Goal: Use online tool/utility: Utilize a website feature to perform a specific function

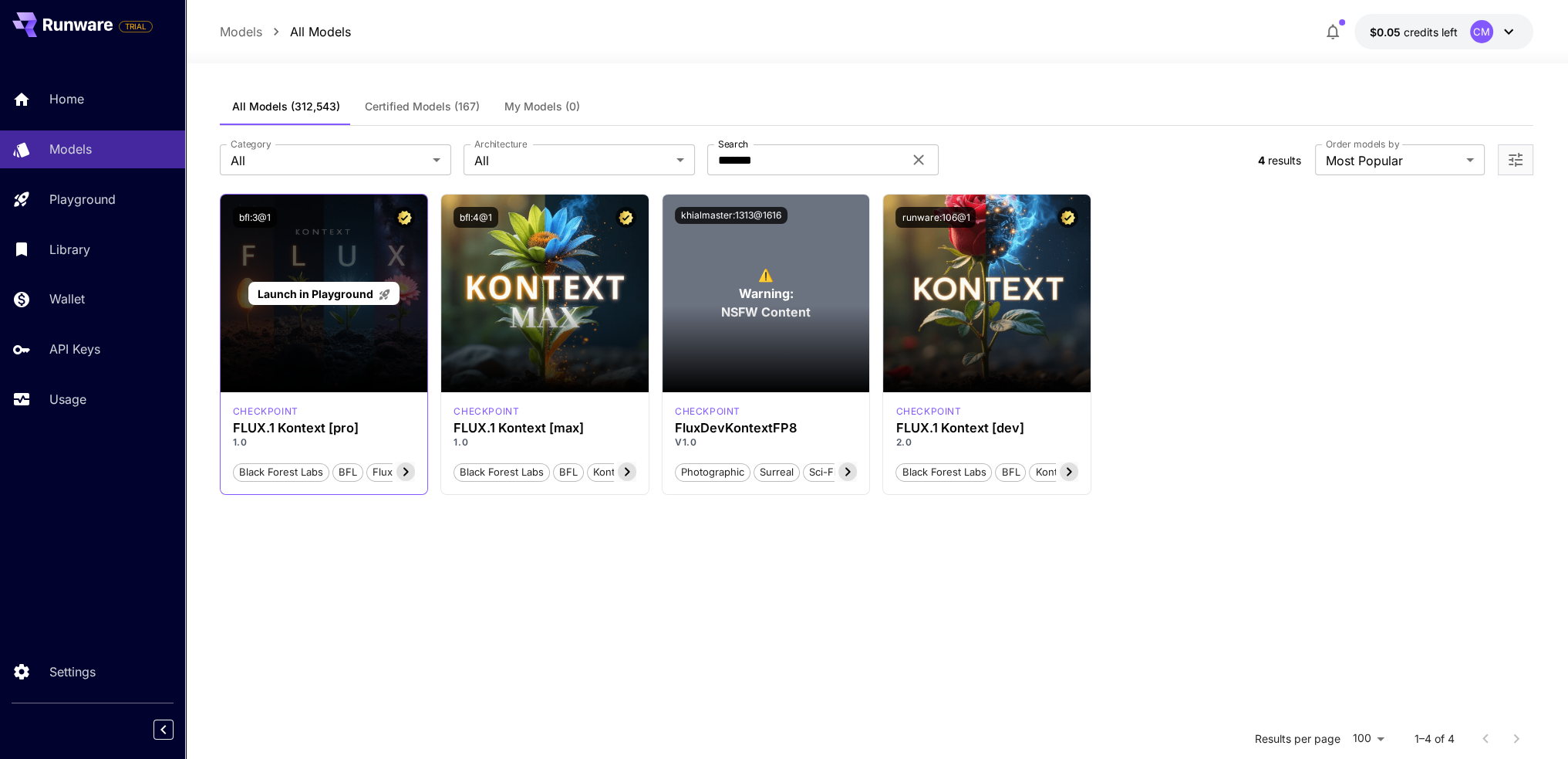
click at [334, 293] on span "Launch in Playground" at bounding box center [315, 294] width 116 height 13
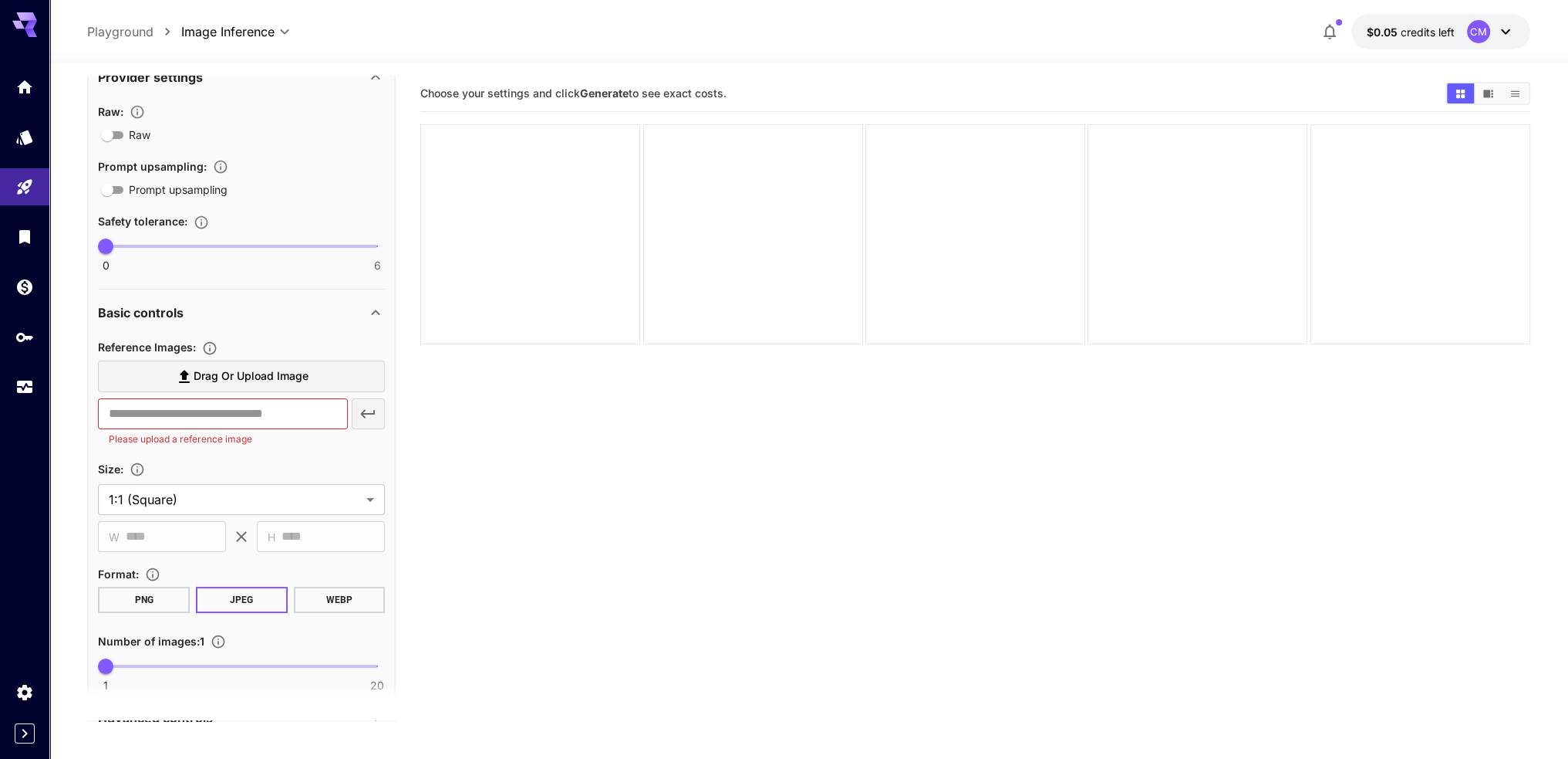
scroll to position [309, 0]
click at [310, 418] on input "text" at bounding box center [222, 411] width 249 height 31
click at [330, 373] on label "Drag or upload image" at bounding box center [242, 373] width 287 height 32
click at [0, 0] on input "Drag or upload image" at bounding box center [0, 0] width 0 height 0
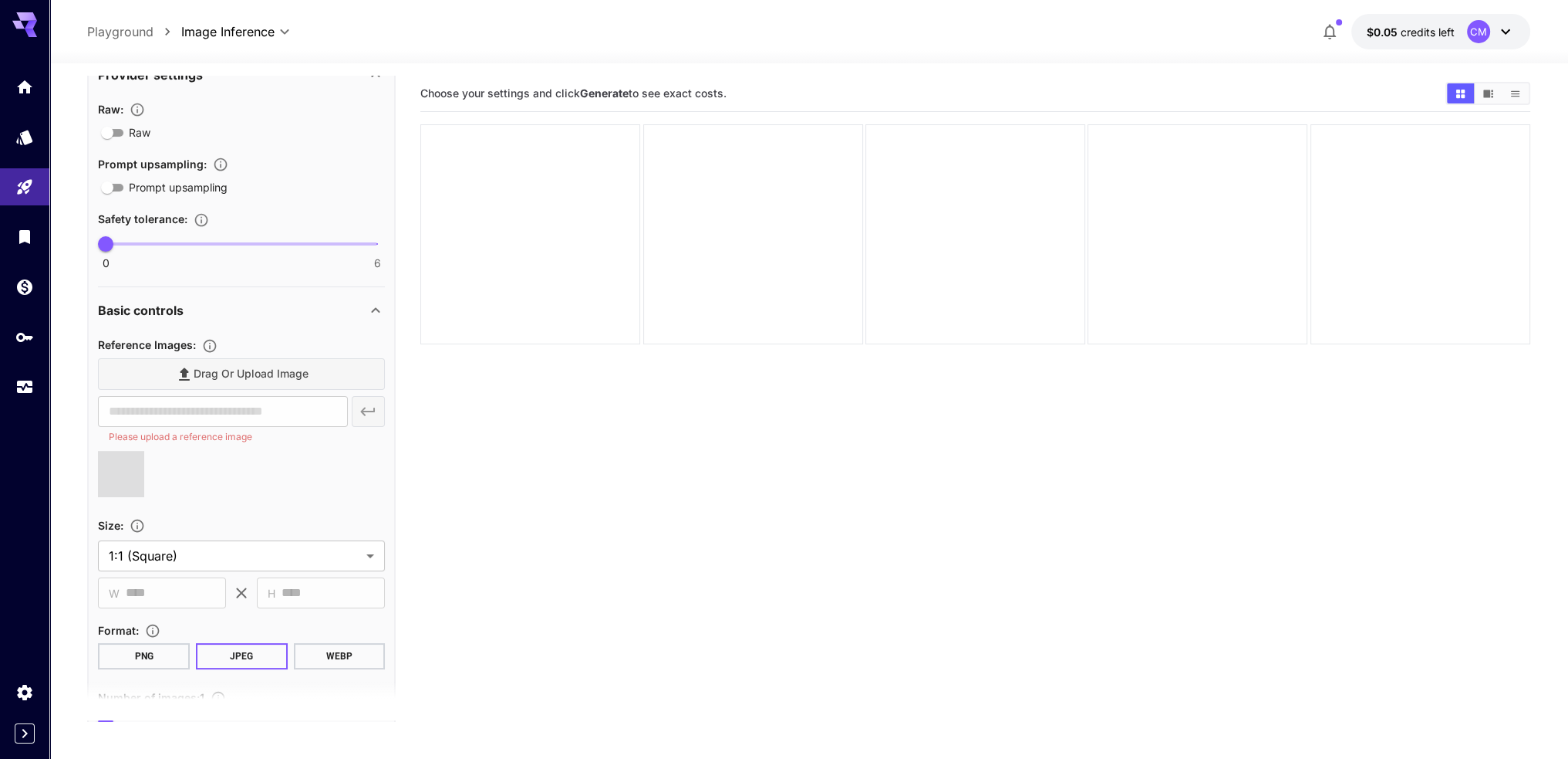
type input "**********"
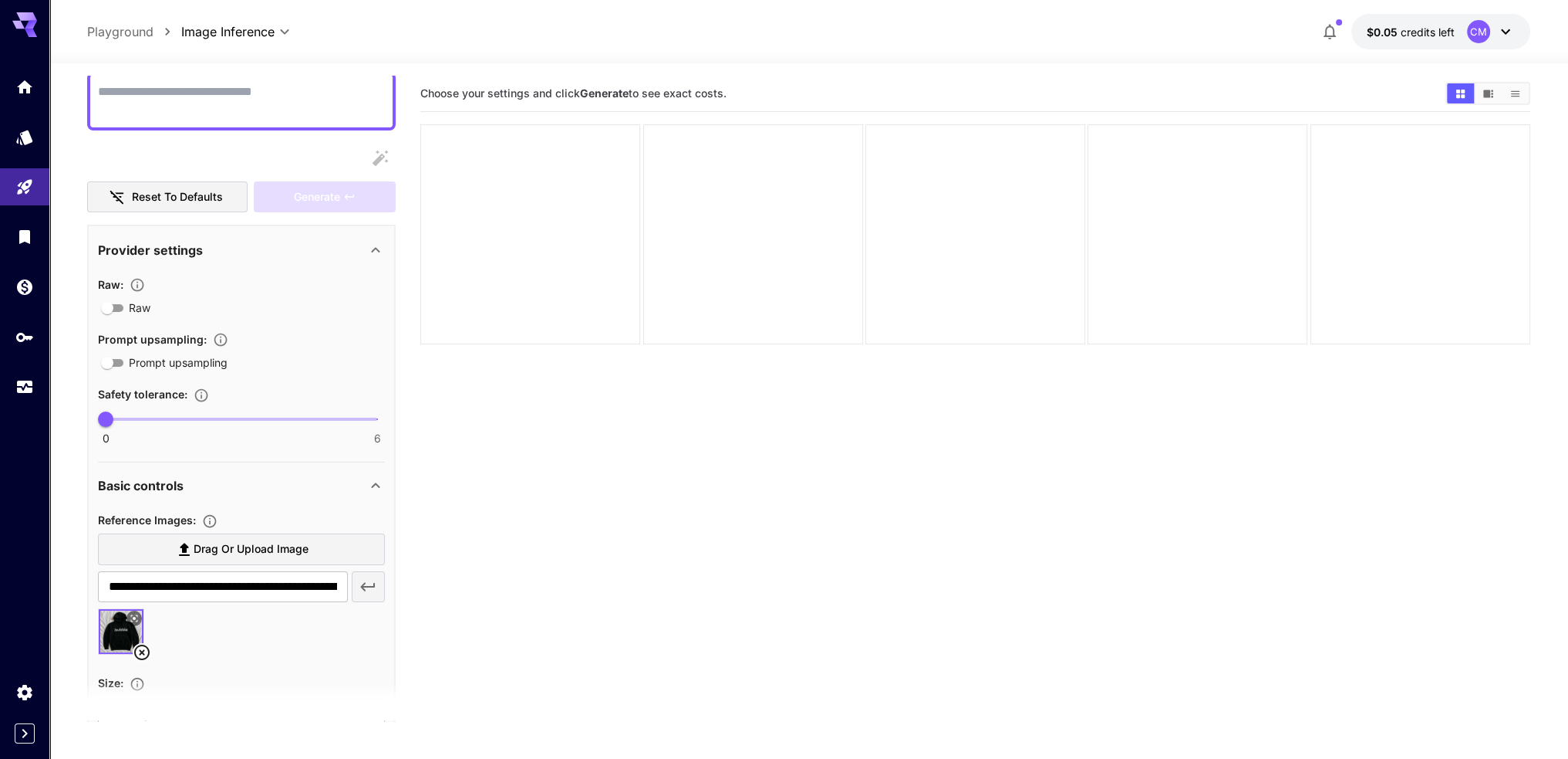
scroll to position [0, 0]
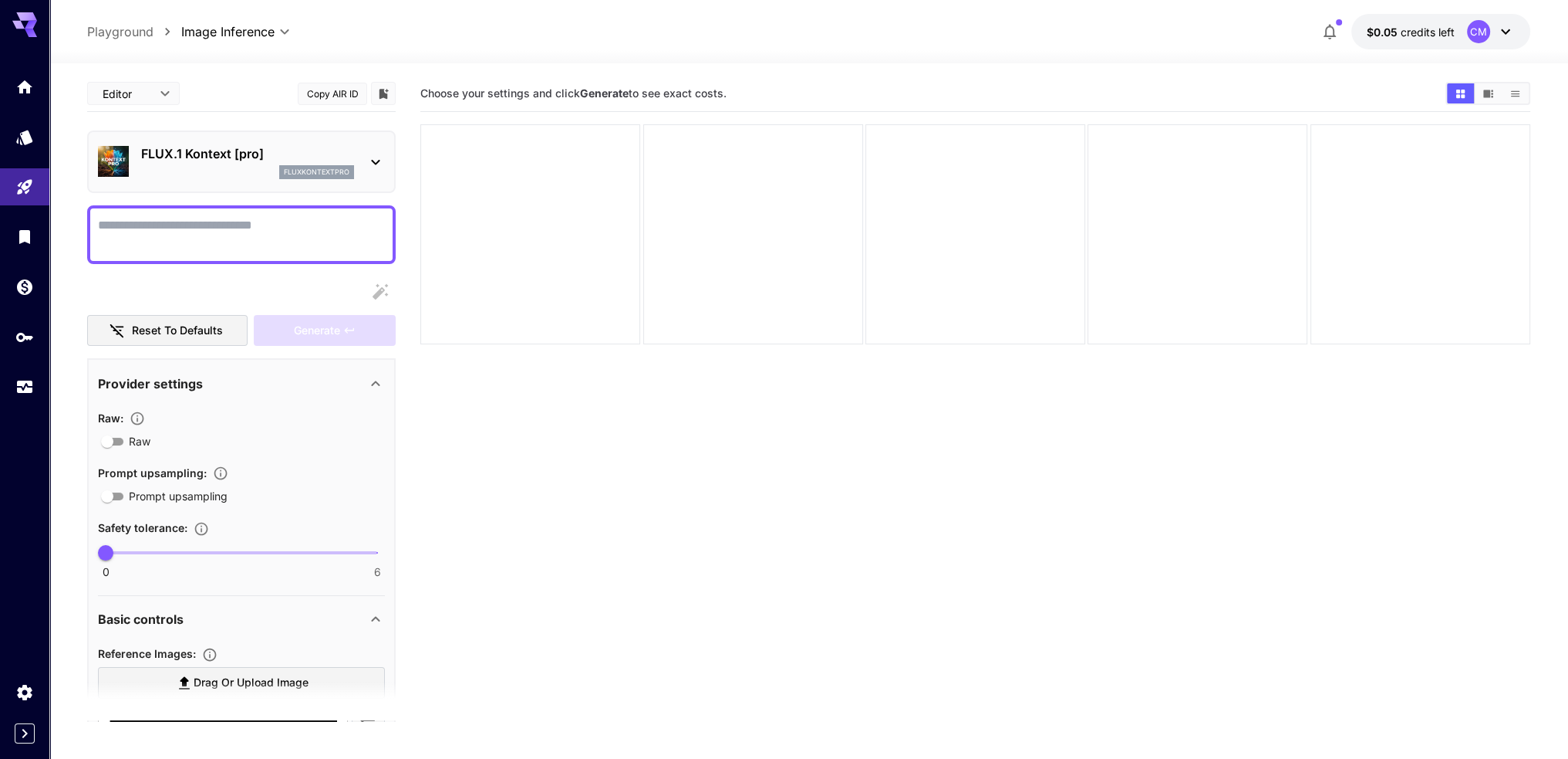
click at [206, 239] on textarea "Raw" at bounding box center [242, 234] width 287 height 37
type textarea "*"
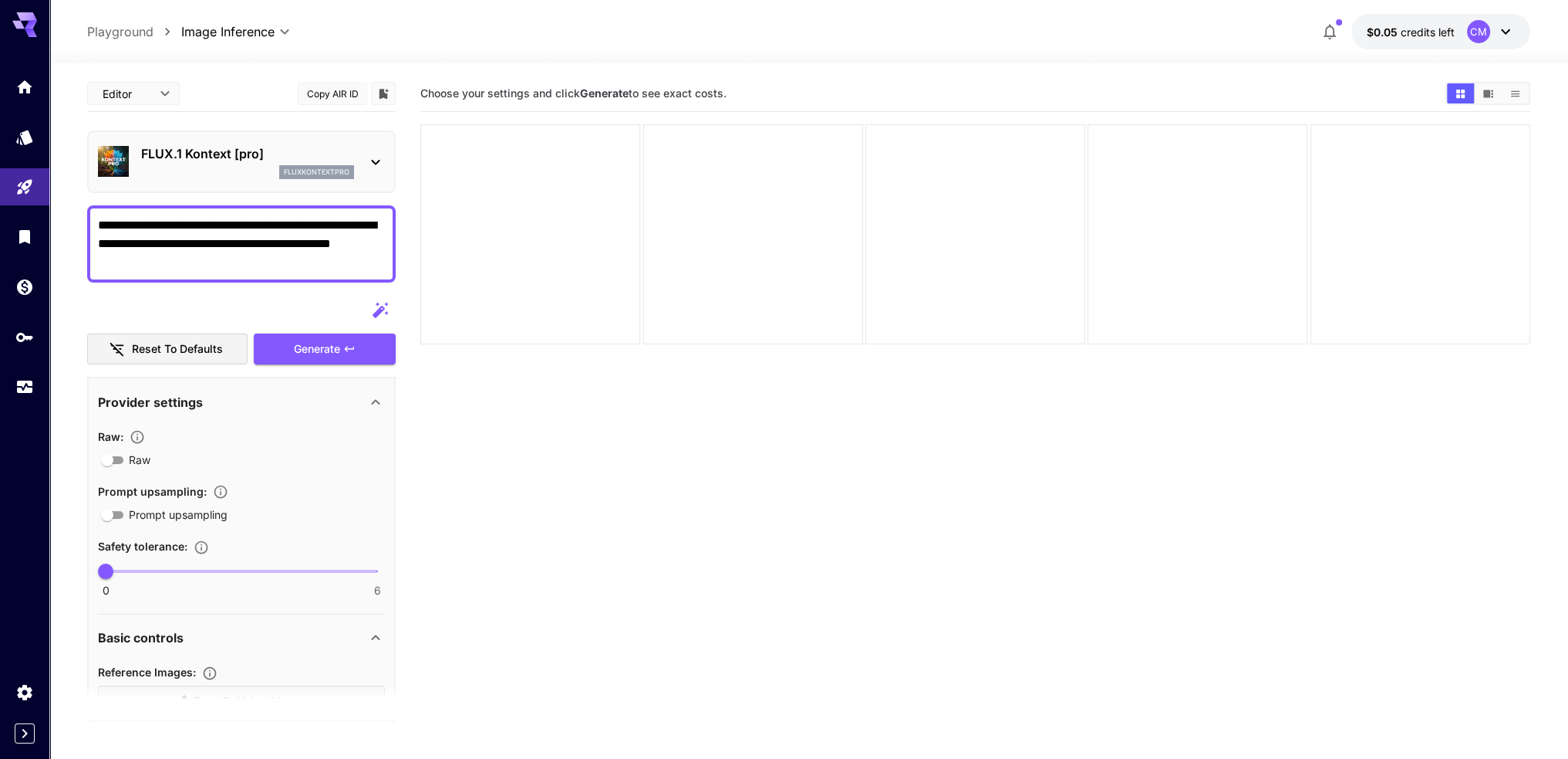
type textarea "**********"
click at [270, 303] on div at bounding box center [241, 310] width 308 height 31
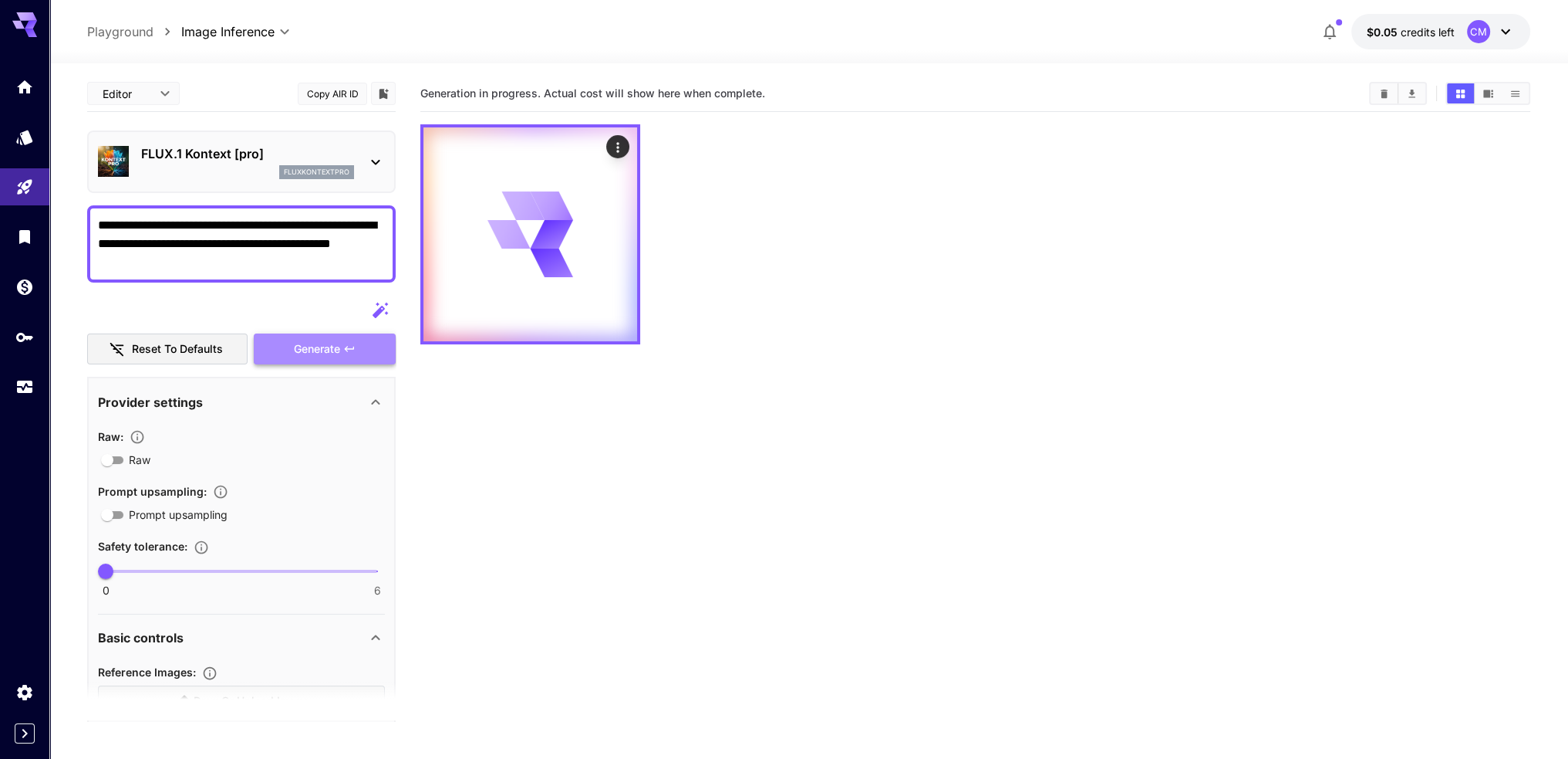
click at [312, 339] on span "Generate" at bounding box center [317, 348] width 46 height 19
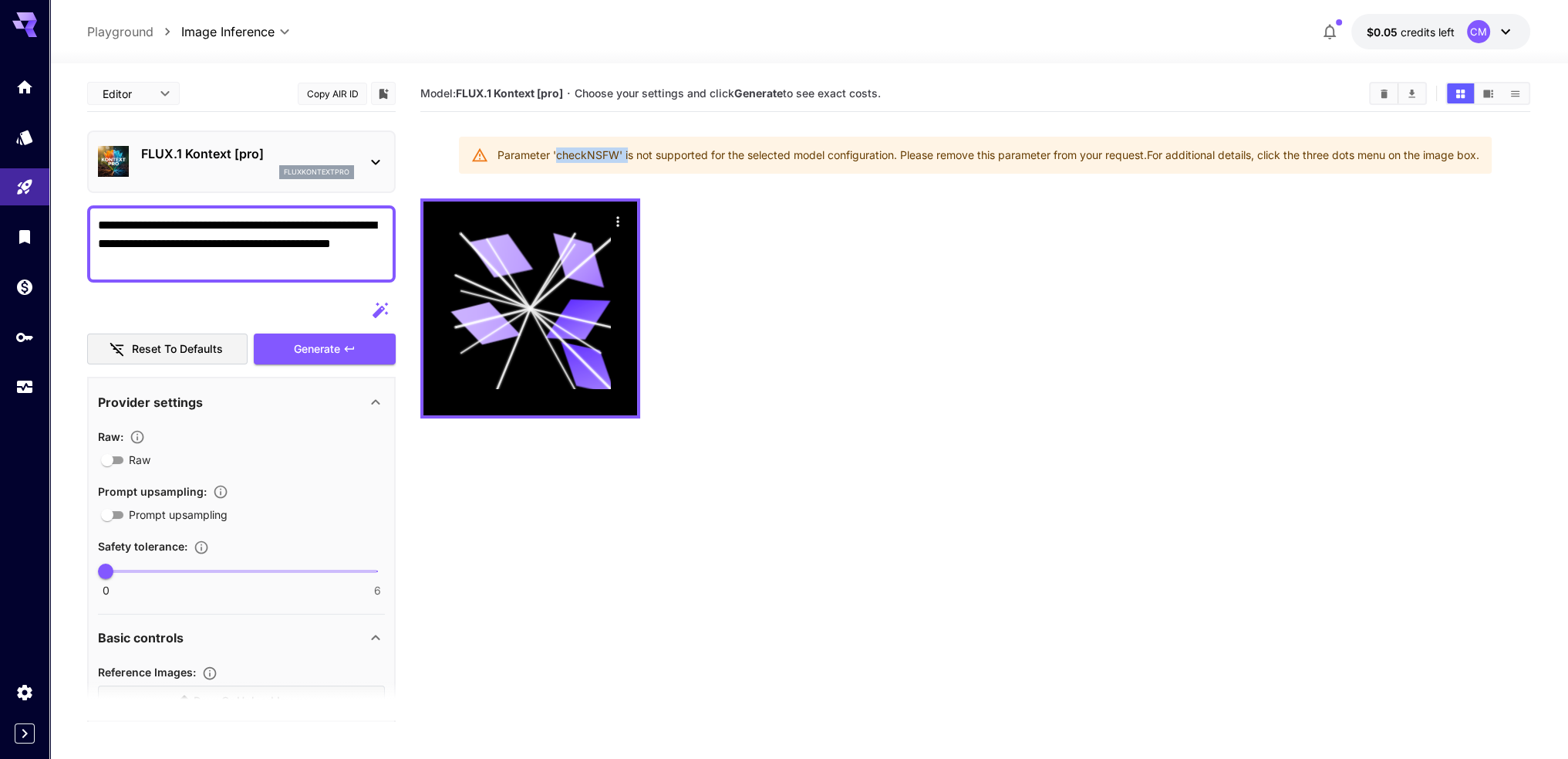
drag, startPoint x: 552, startPoint y: 155, endPoint x: 622, endPoint y: 155, distance: 70.0
click at [622, 155] on div "Parameter 'checkNSFW' is not supported for the selected model configuration. Pl…" at bounding box center [988, 155] width 982 height 28
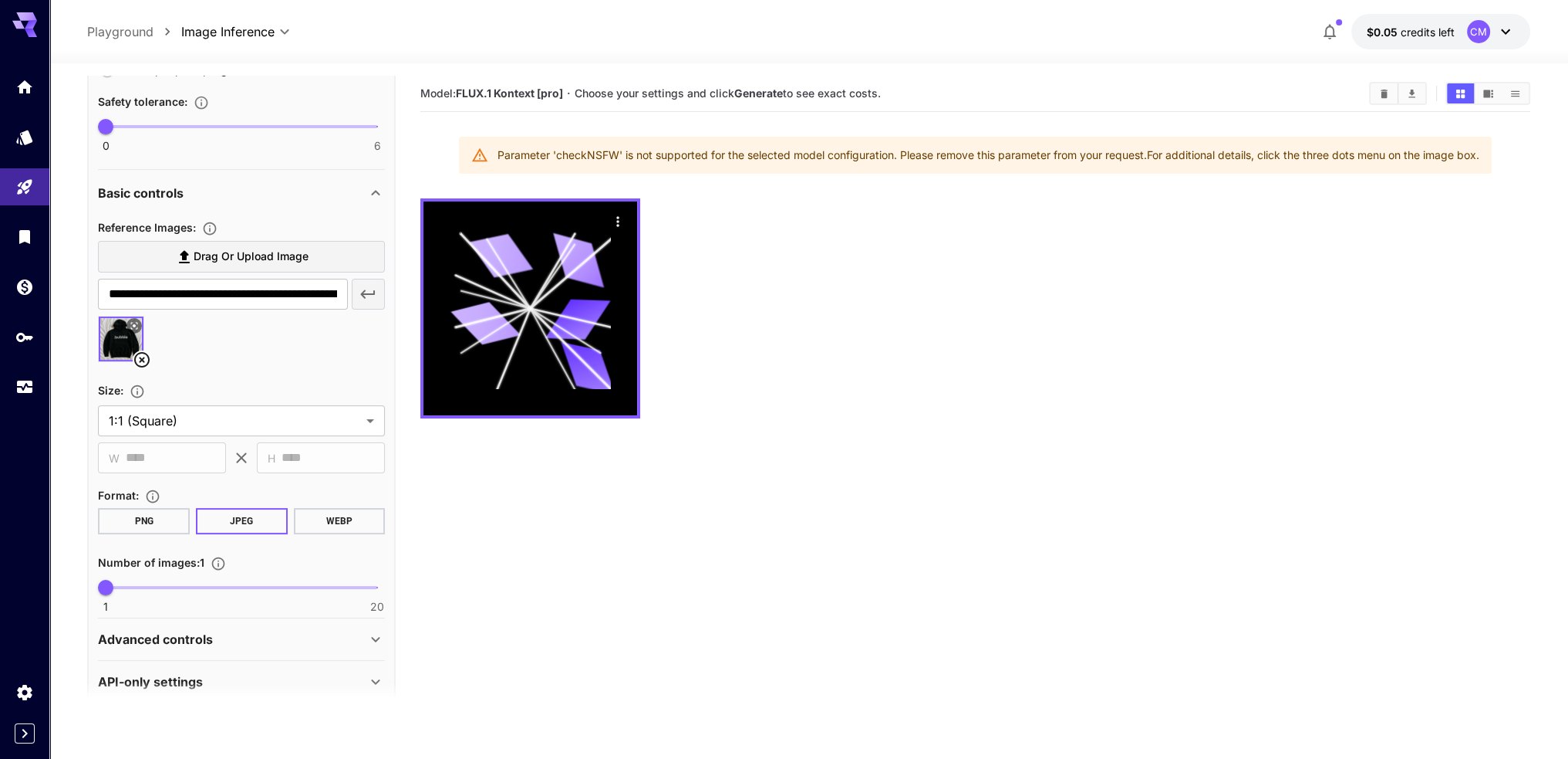
scroll to position [463, 0]
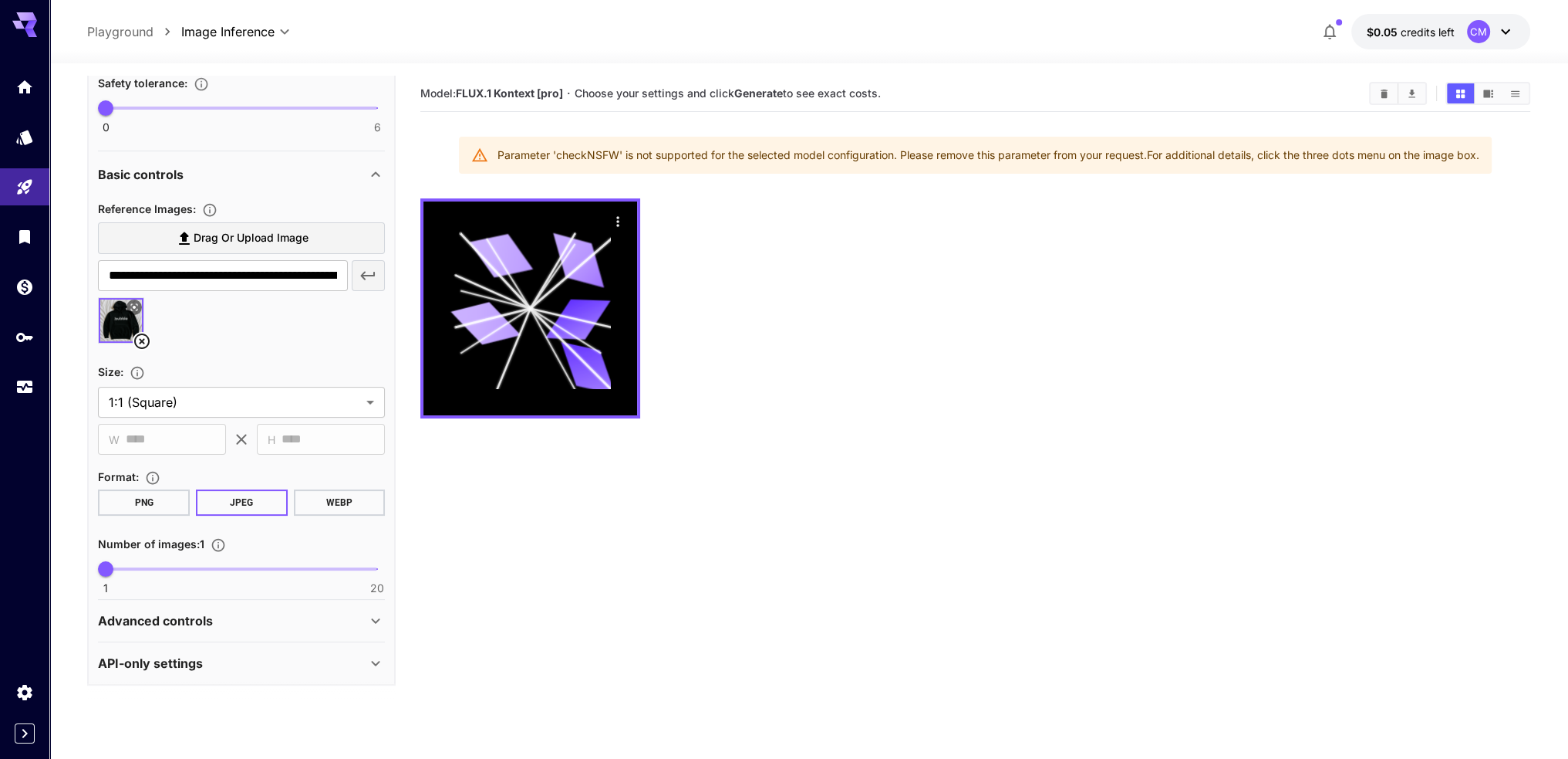
click at [320, 614] on div "Advanced controls" at bounding box center [232, 621] width 269 height 19
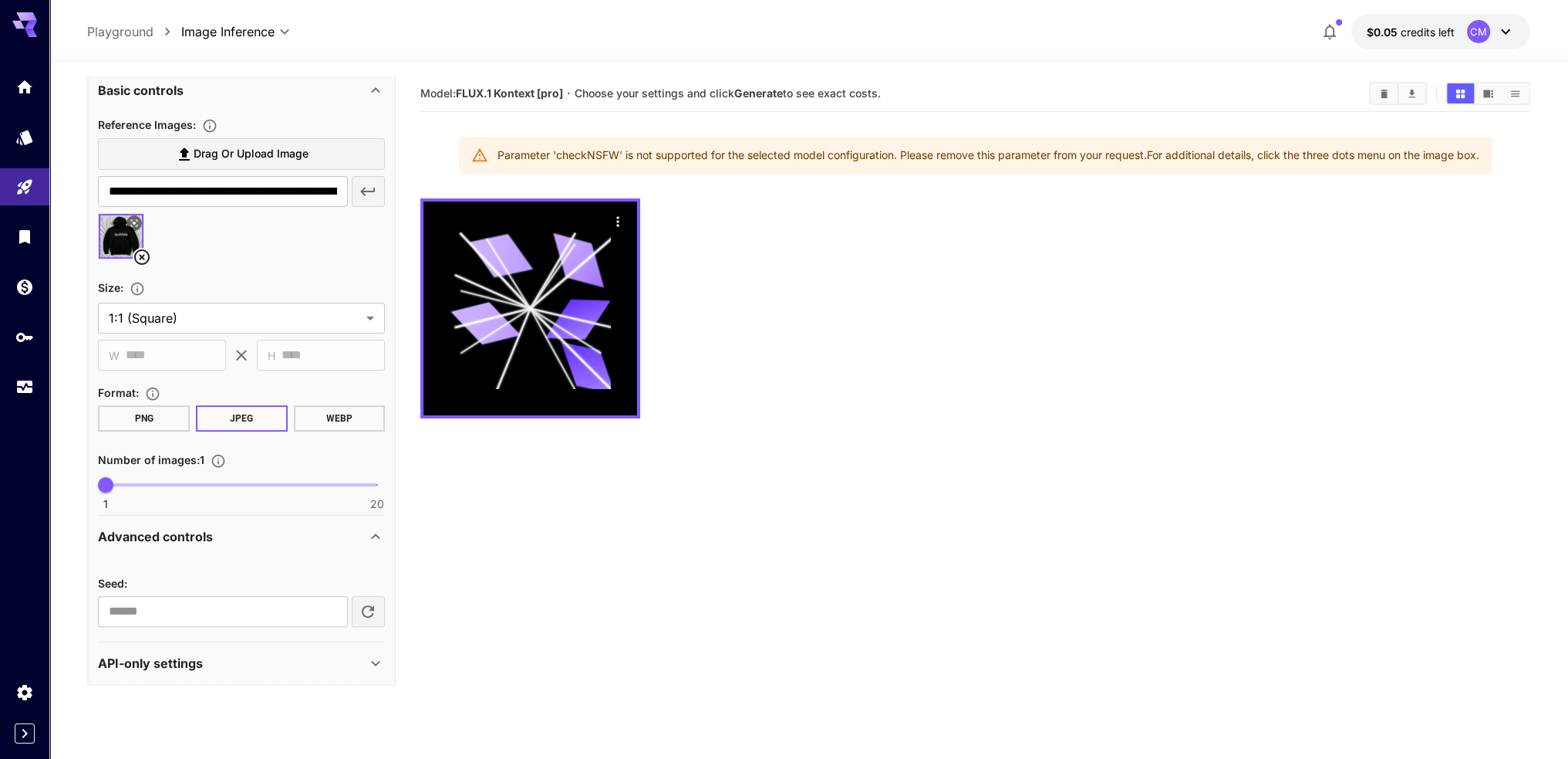
click at [315, 653] on div "API-only settings" at bounding box center [232, 663] width 269 height 19
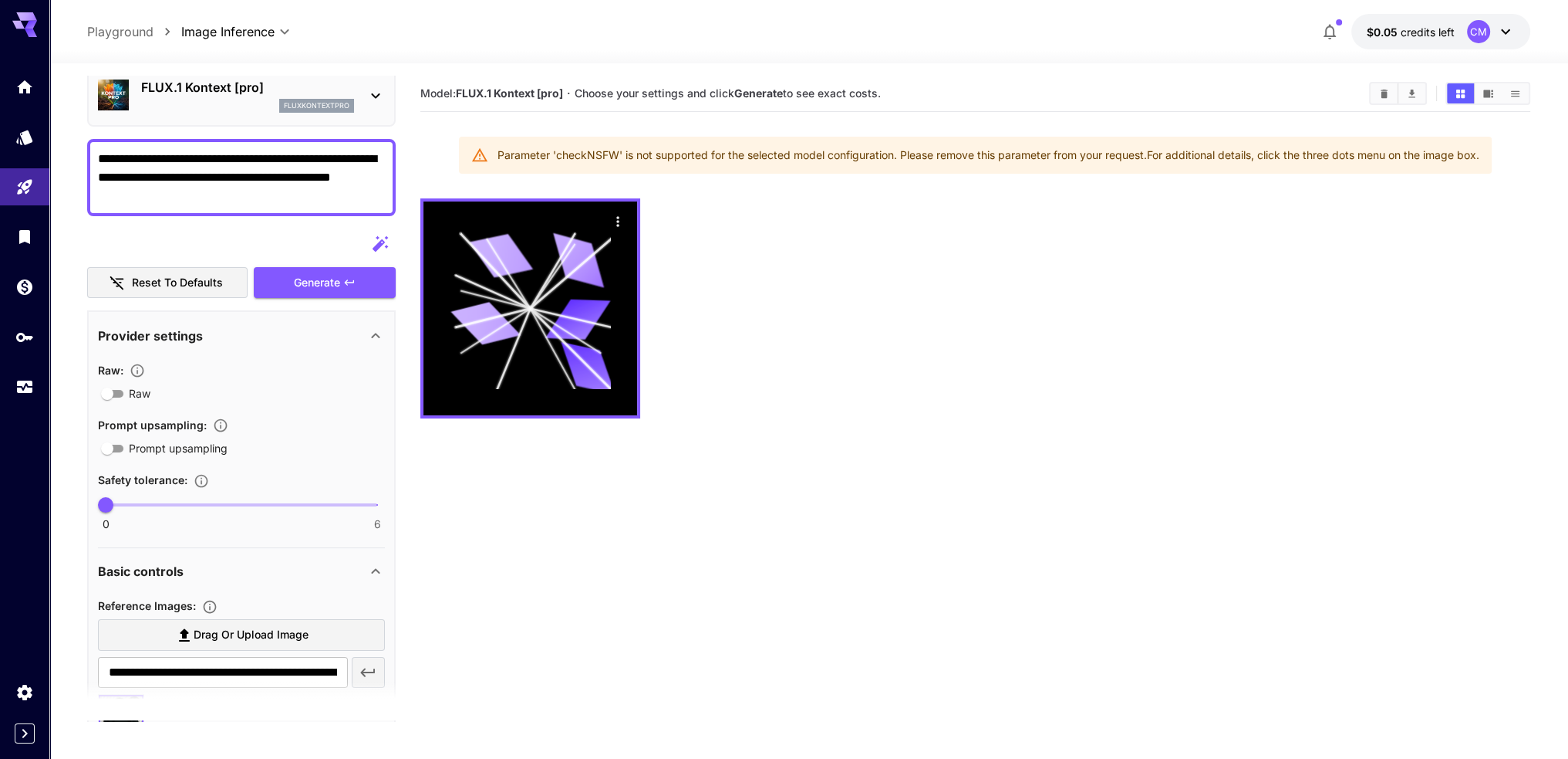
scroll to position [39, 0]
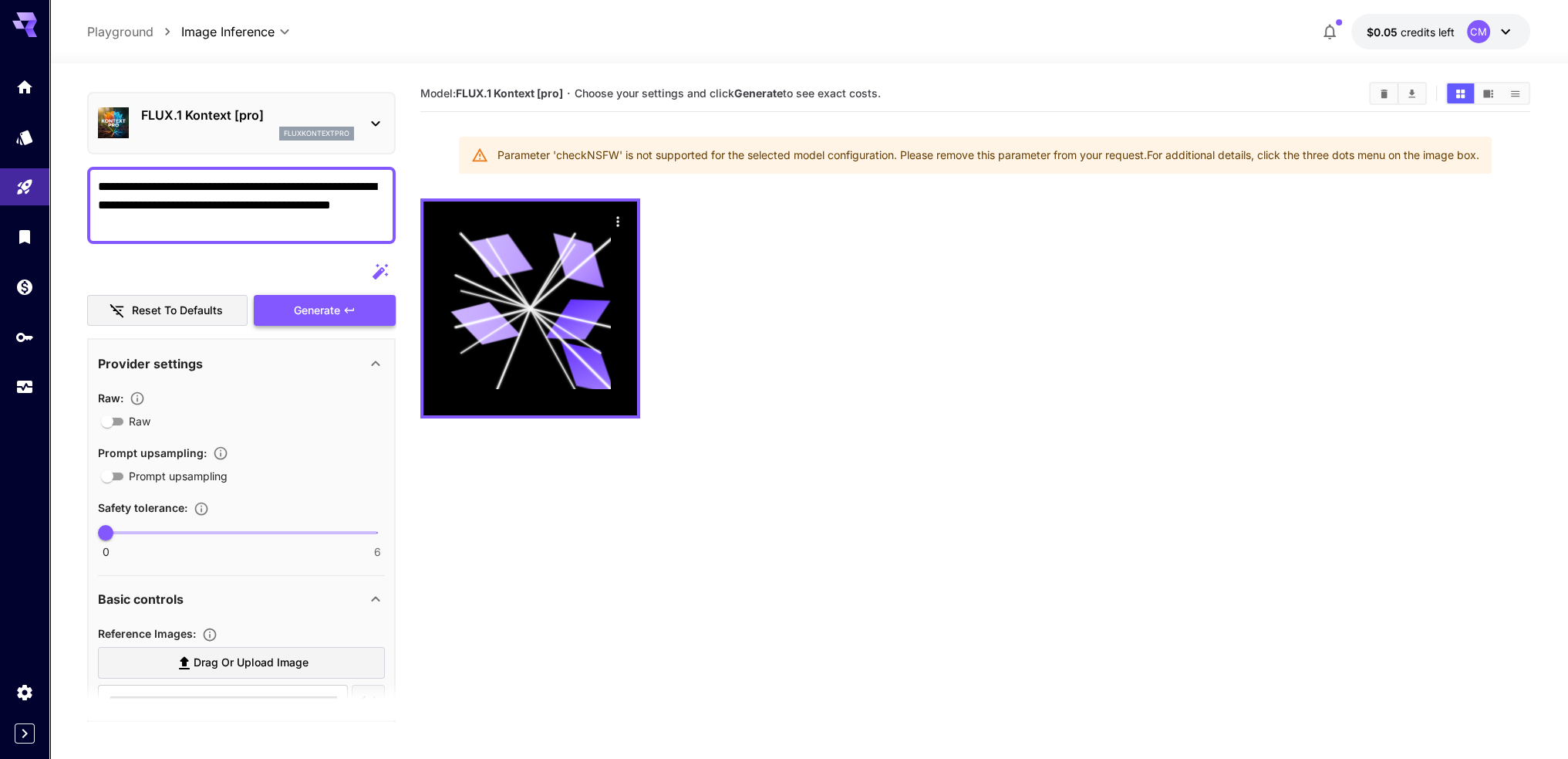
click at [302, 304] on span "Generate" at bounding box center [317, 310] width 46 height 19
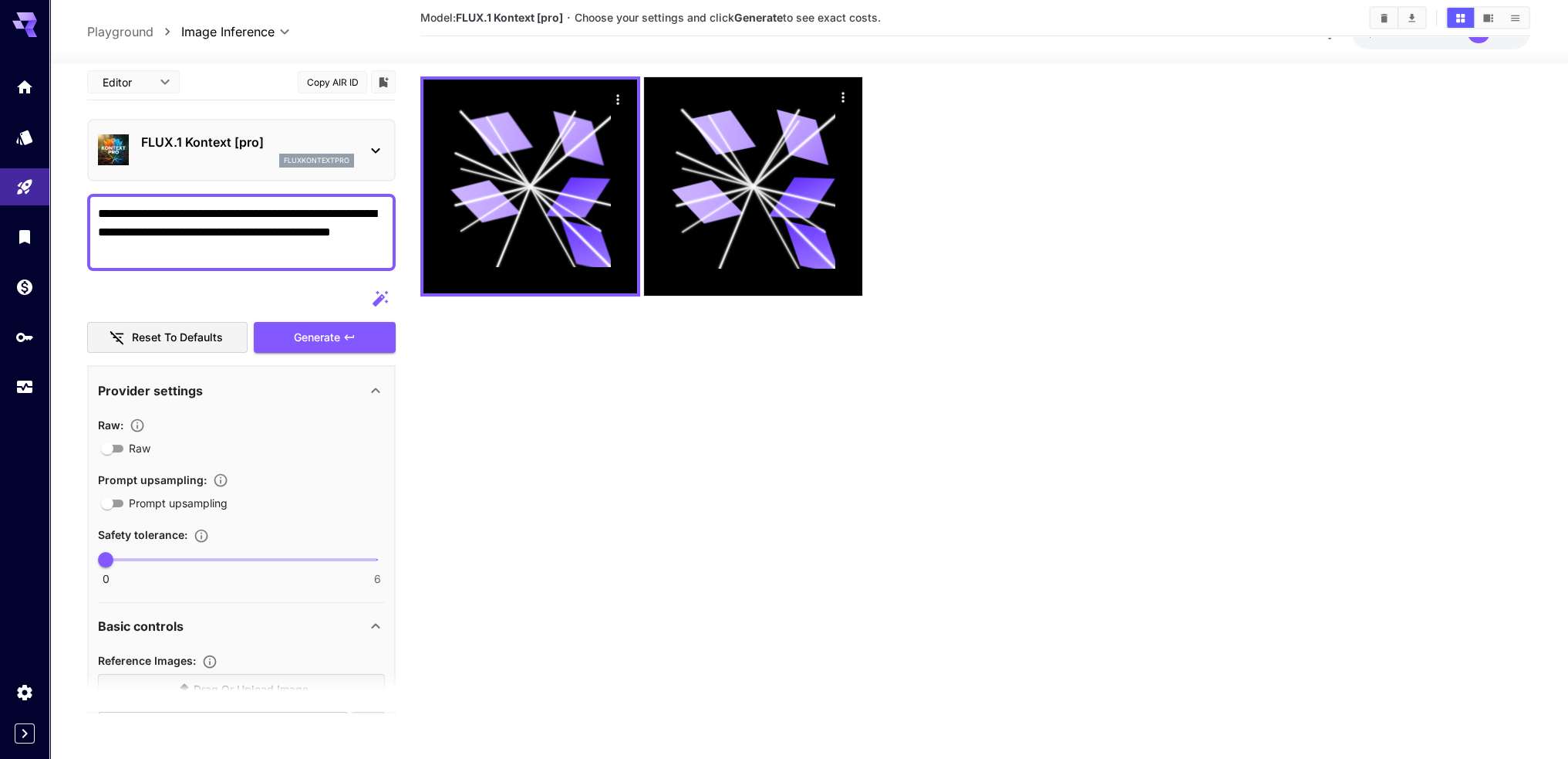
scroll to position [0, 0]
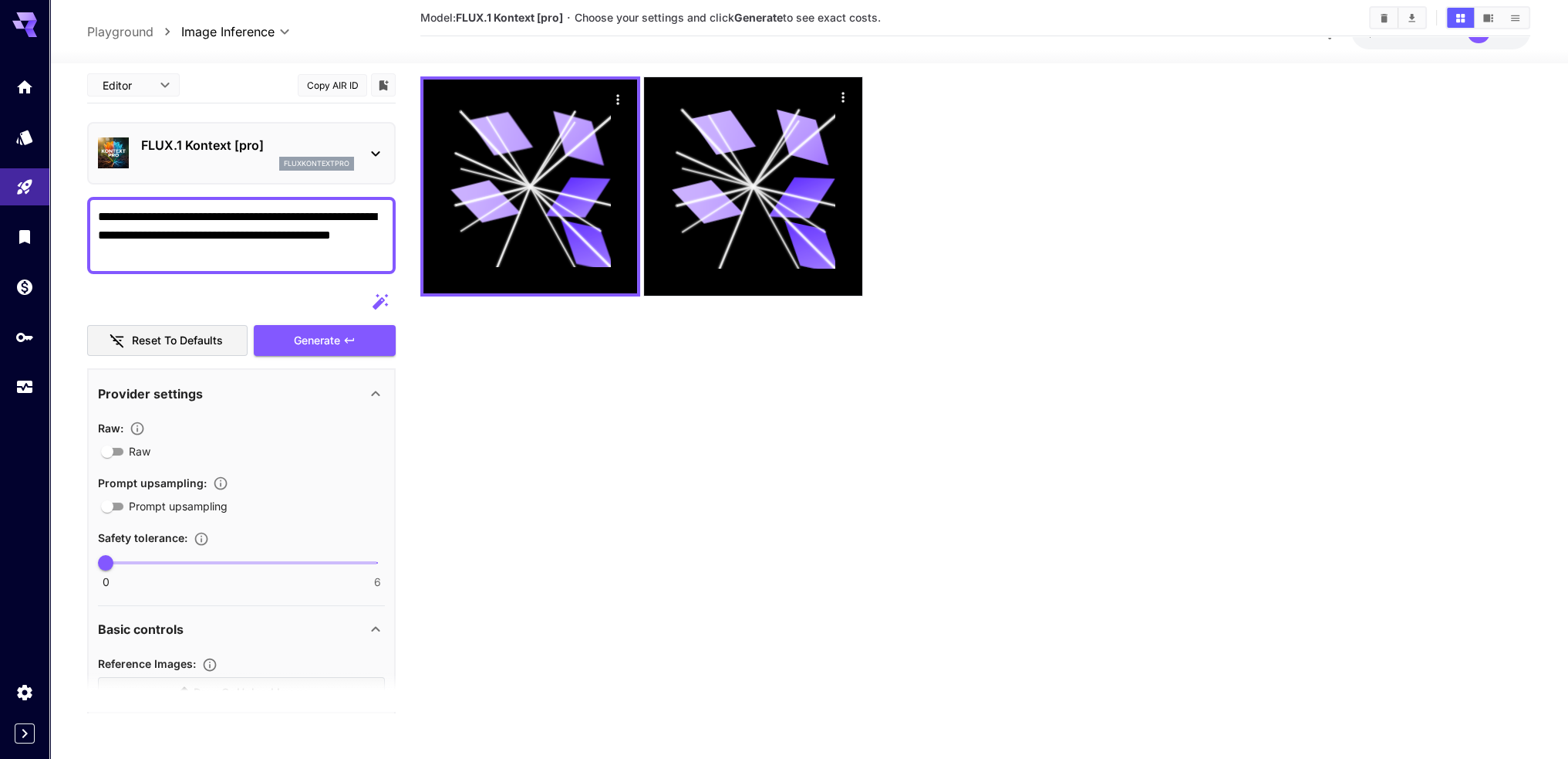
click at [265, 258] on textarea "**********" at bounding box center [242, 235] width 287 height 56
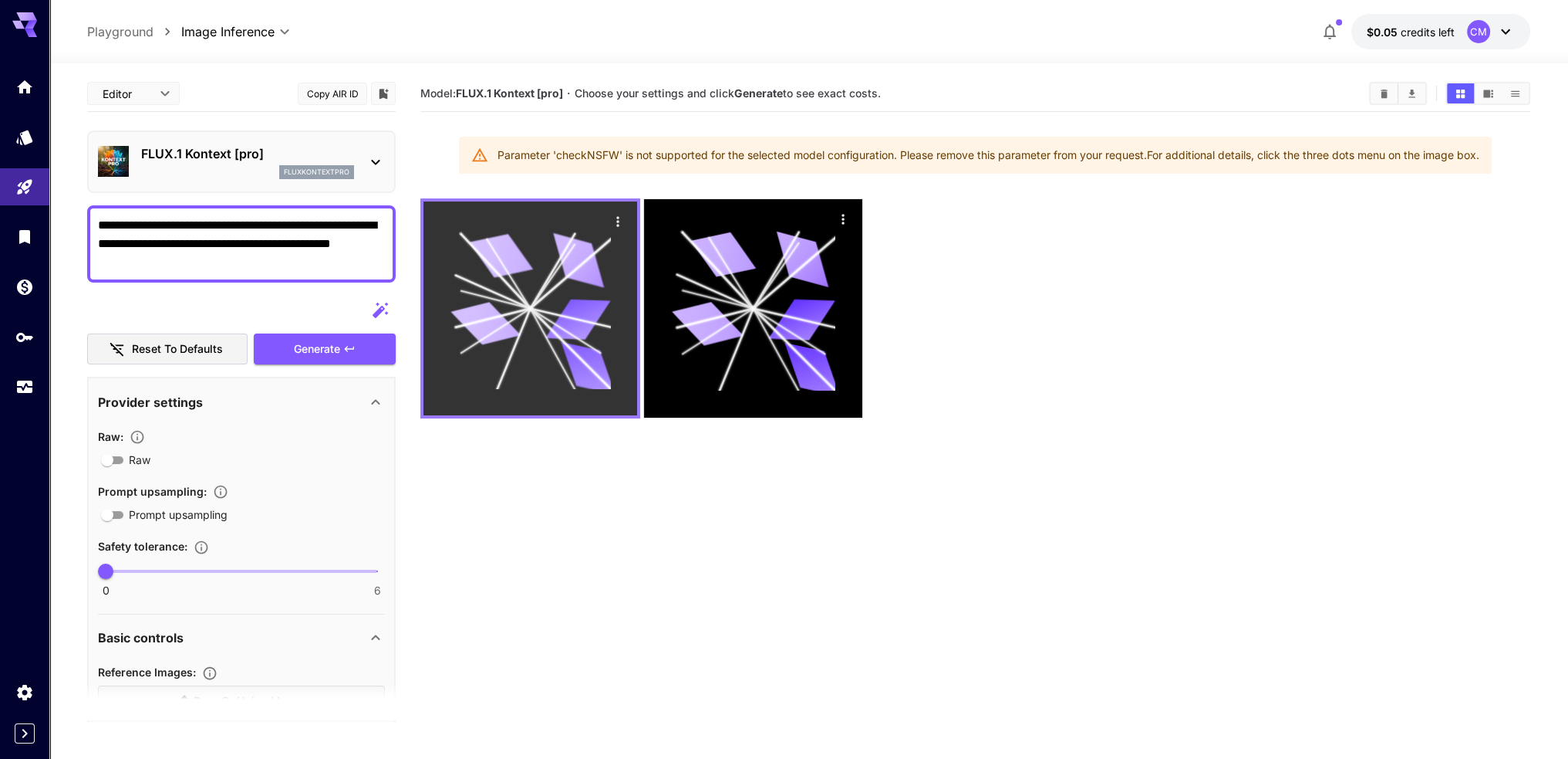
click at [615, 221] on icon "Actions" at bounding box center [618, 221] width 16 height 16
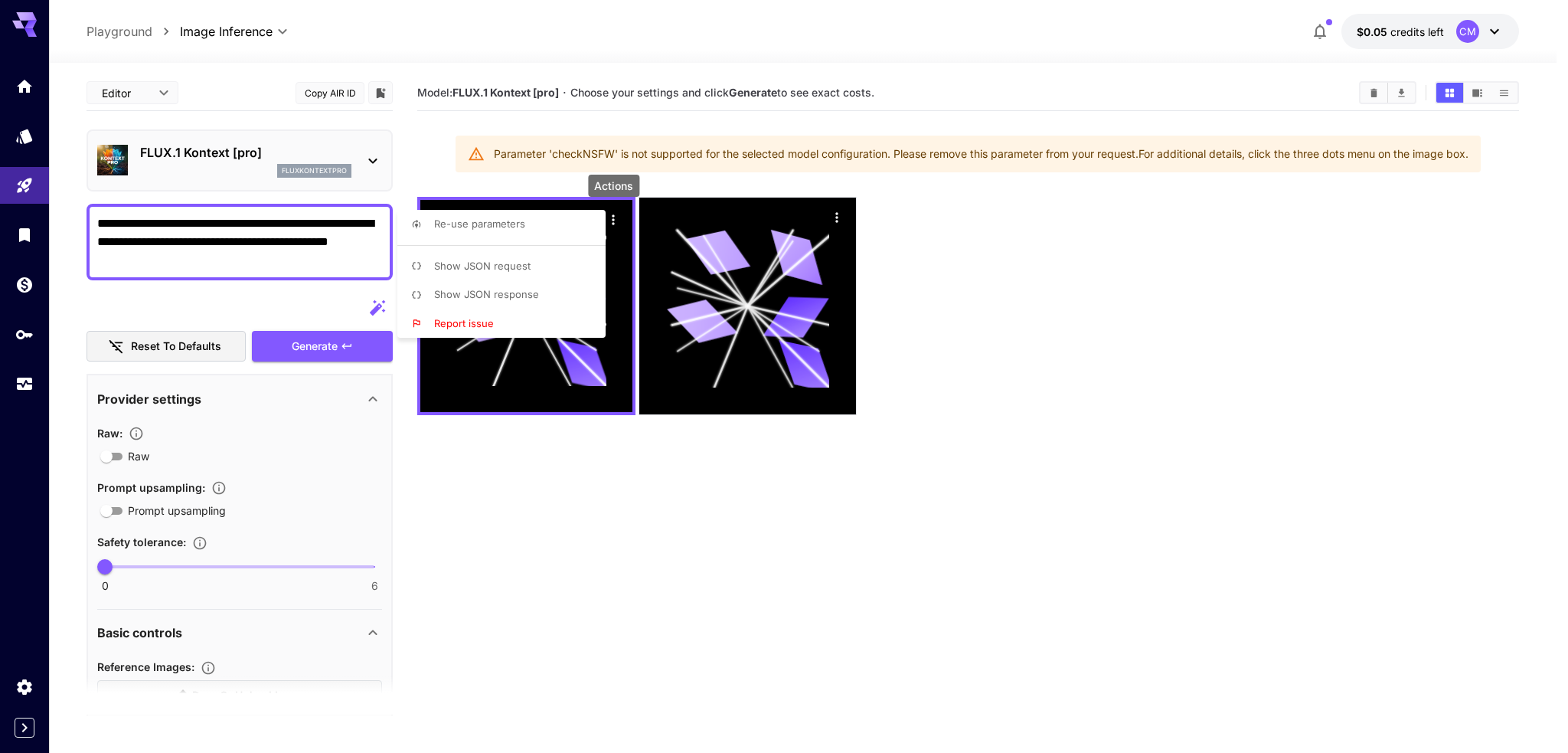
click at [528, 496] on div at bounding box center [784, 376] width 1568 height 753
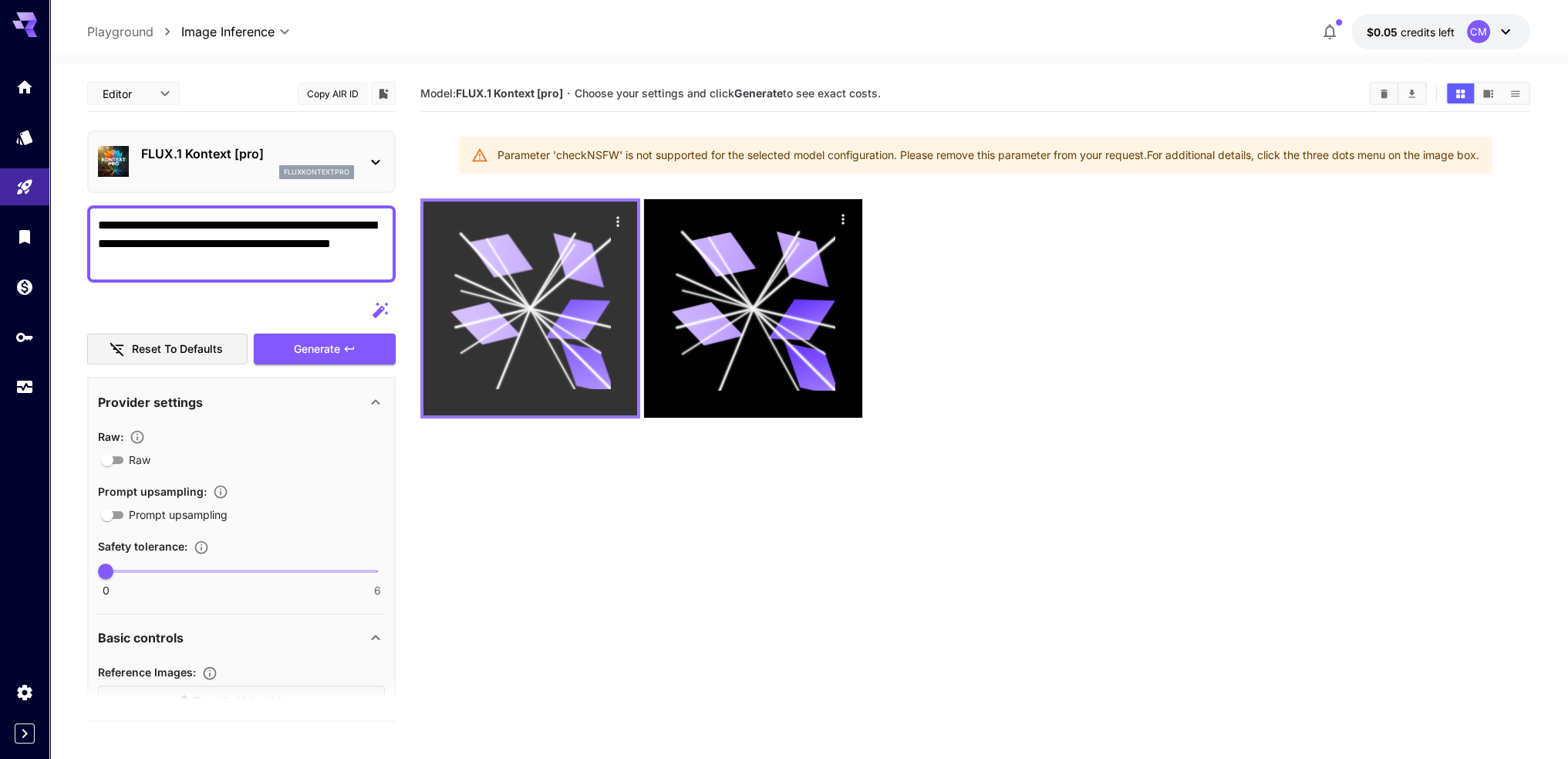
click at [613, 220] on icon "Actions" at bounding box center [618, 221] width 16 height 16
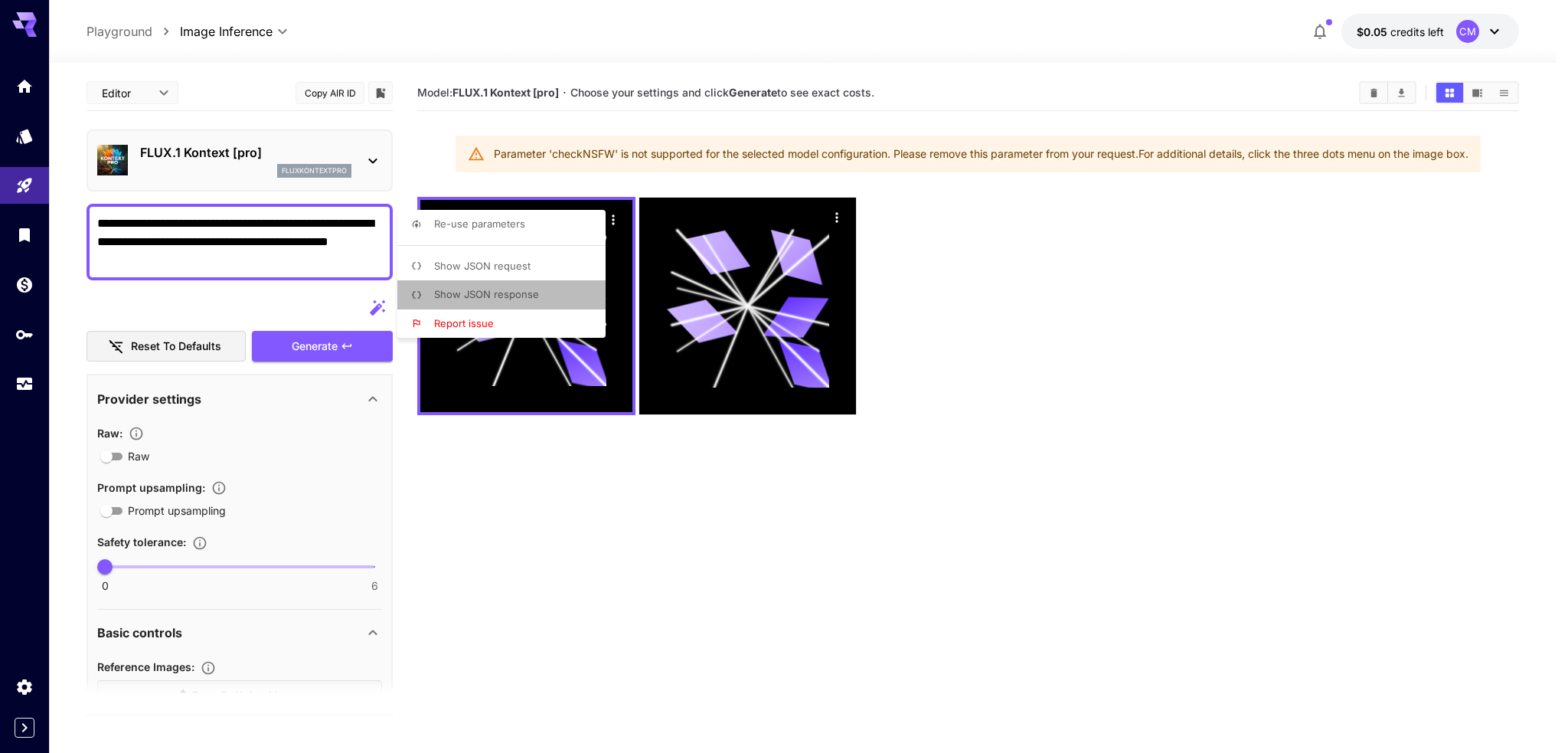
click at [551, 286] on li "Show JSON response" at bounding box center [506, 295] width 218 height 29
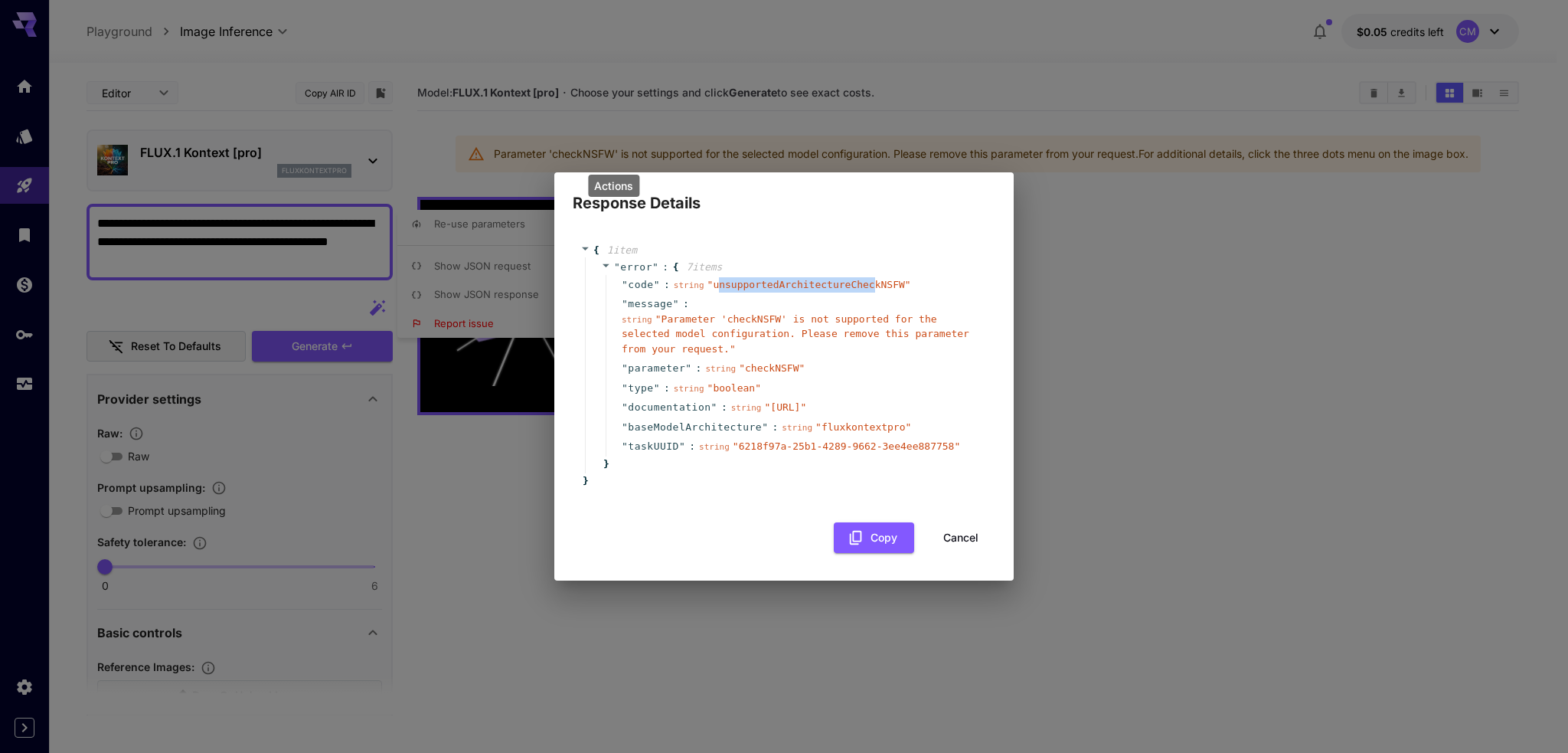
drag, startPoint x: 701, startPoint y: 280, endPoint x: 835, endPoint y: 280, distance: 134.0
click at [835, 280] on span "" unsupportedArchitectureCheckNSFW "" at bounding box center [809, 284] width 204 height 11
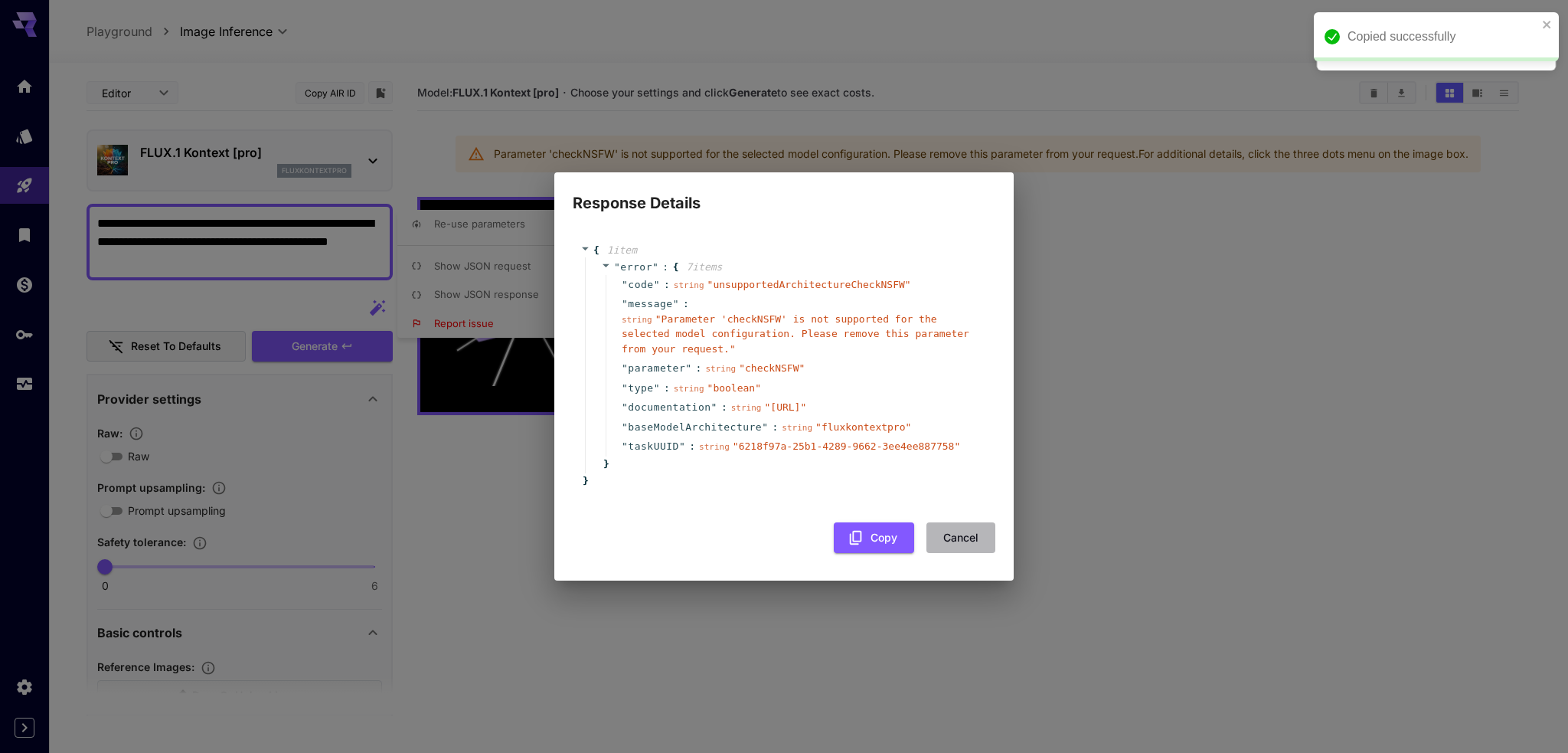
click at [963, 551] on button "Cancel" at bounding box center [960, 538] width 69 height 31
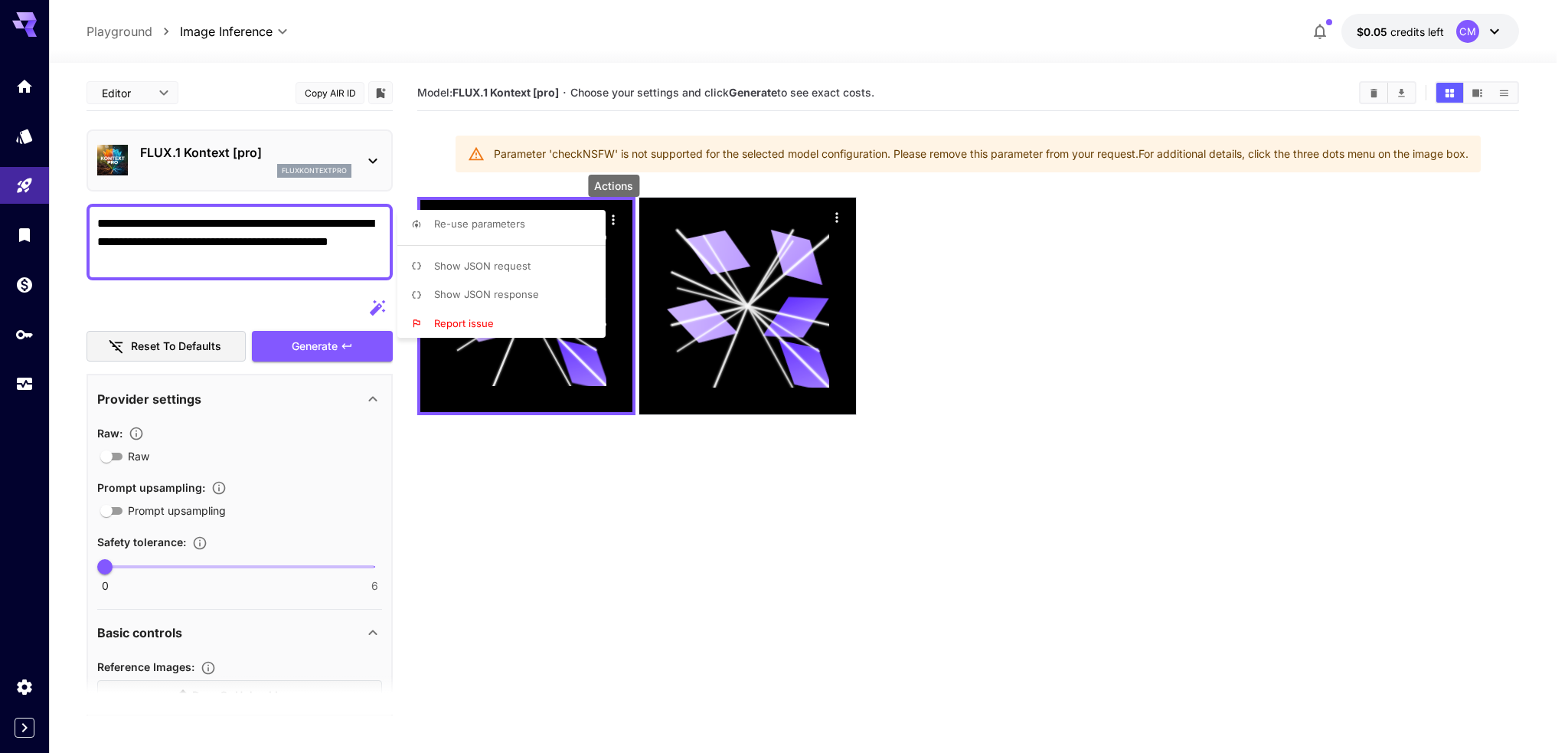
click at [429, 544] on div at bounding box center [784, 376] width 1568 height 753
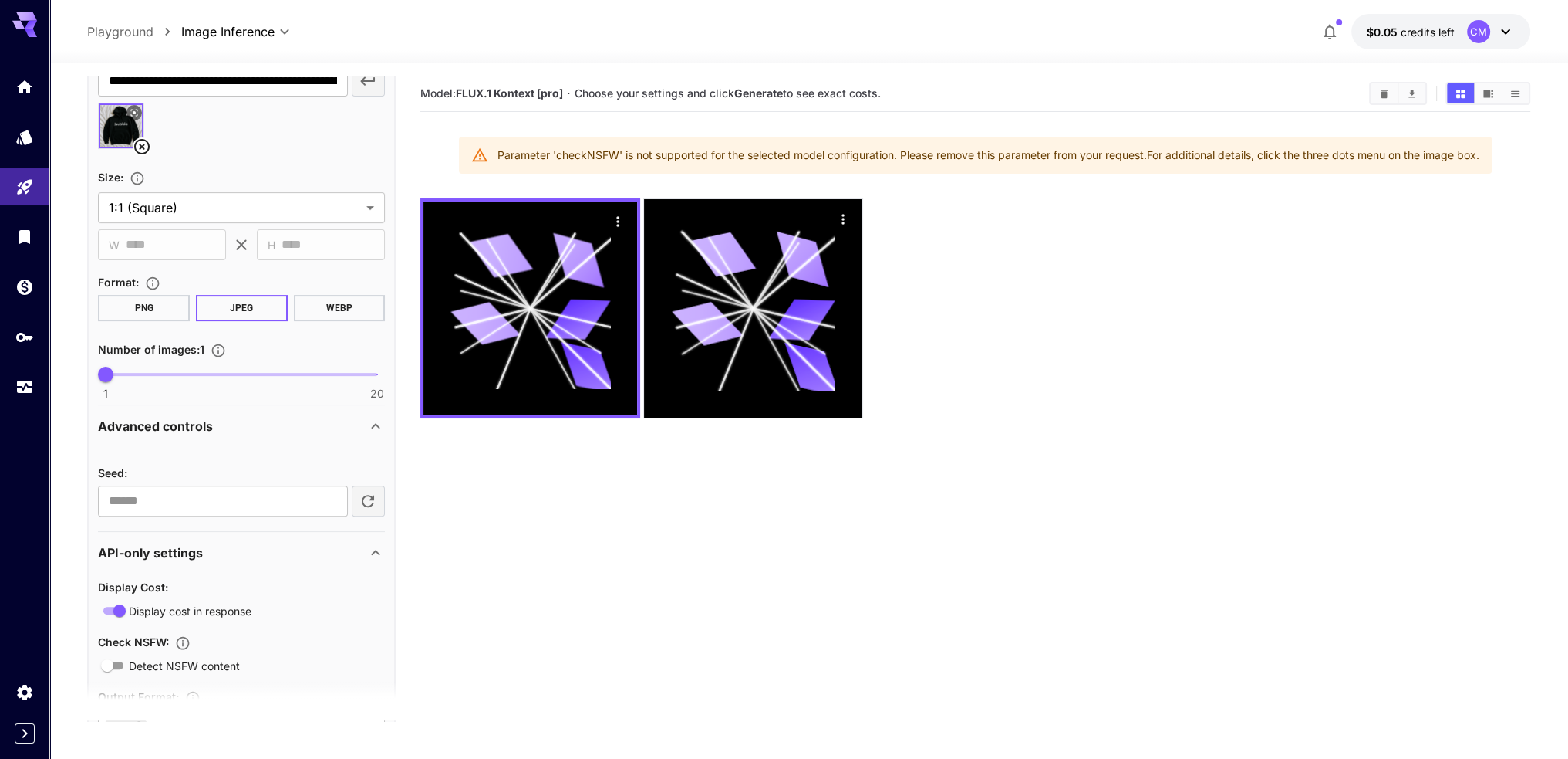
scroll to position [772, 0]
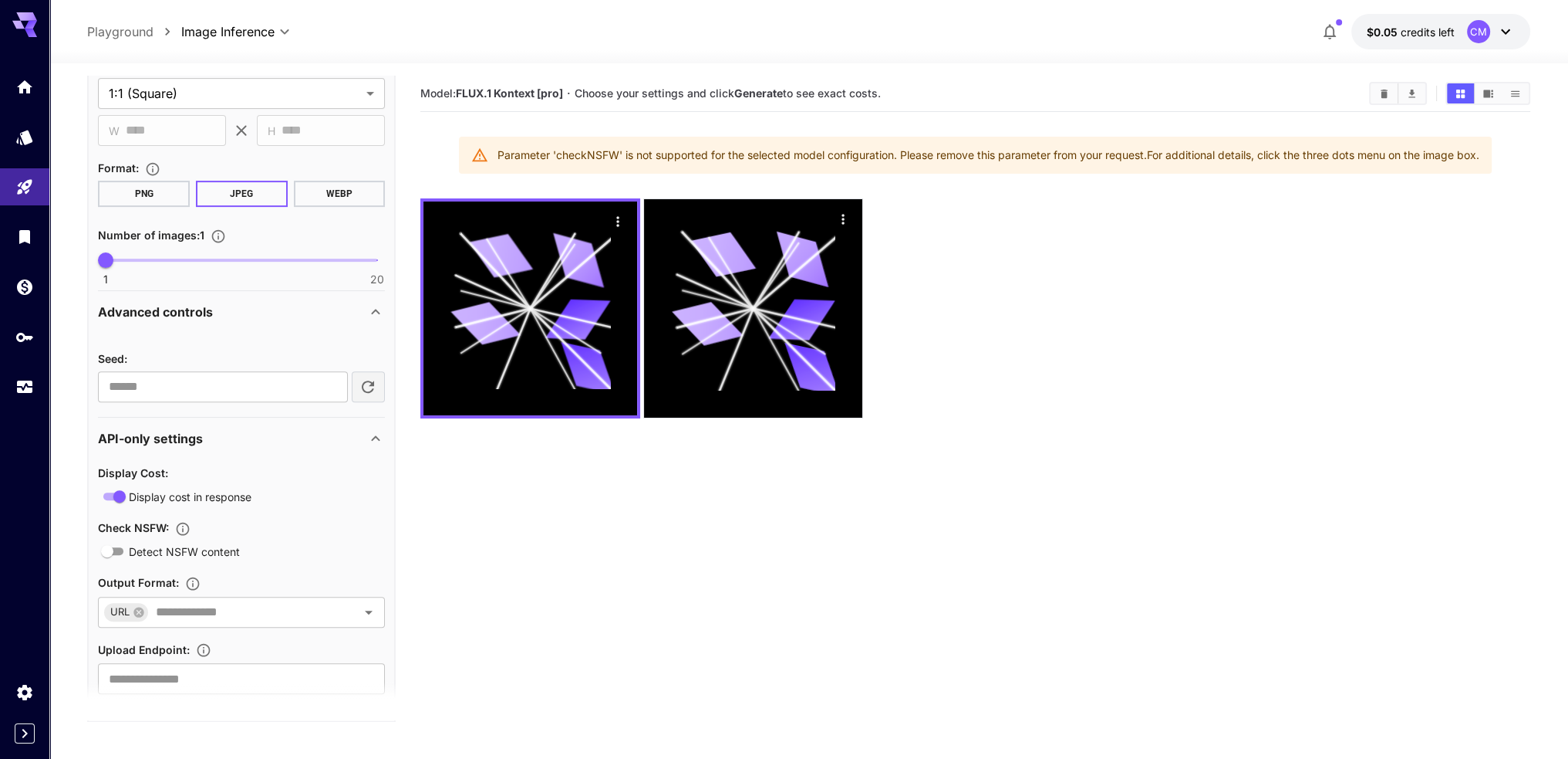
click at [282, 313] on div "Advanced controls" at bounding box center [232, 311] width 269 height 19
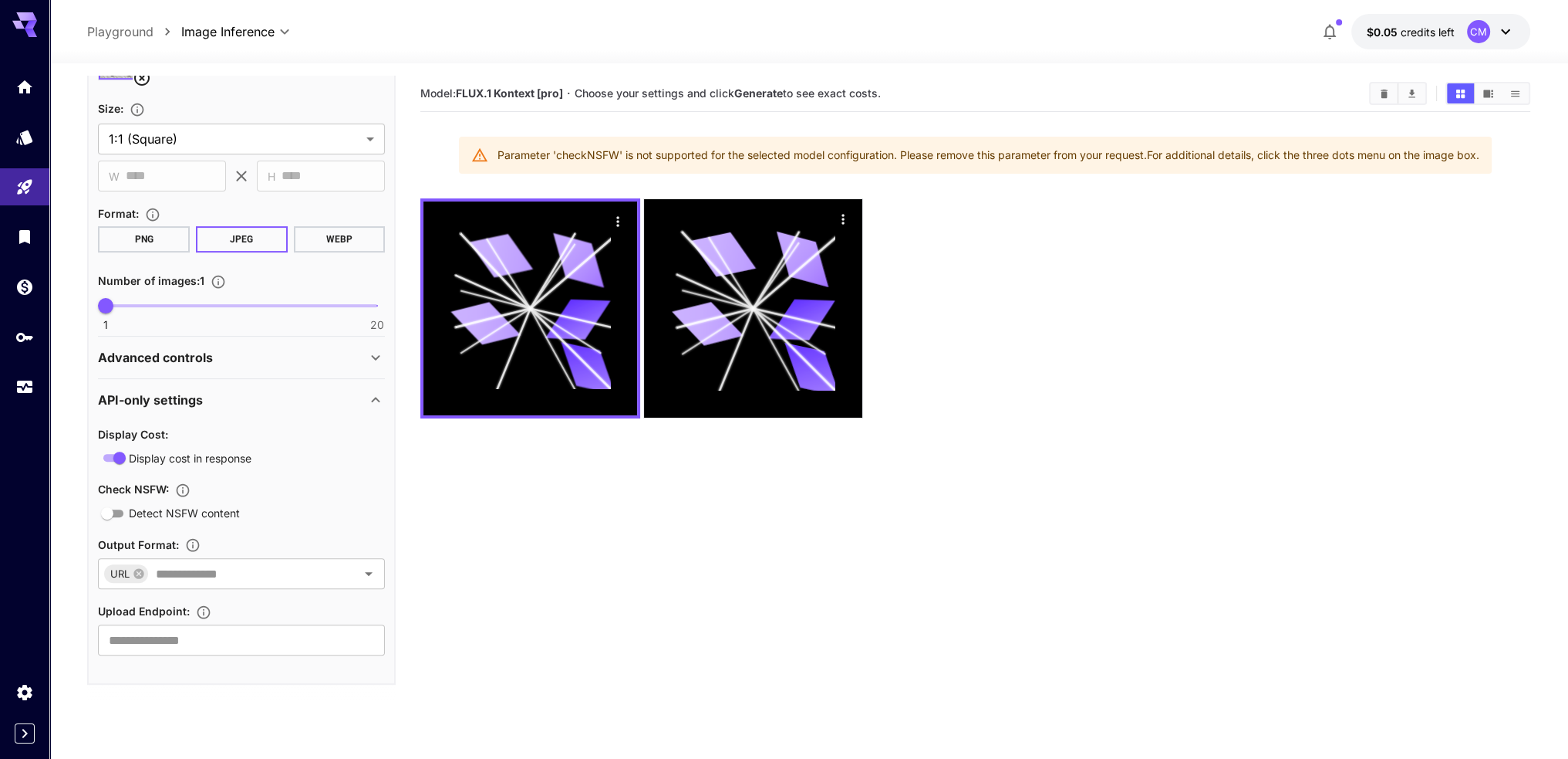
click at [290, 348] on div "Advanced controls" at bounding box center [232, 358] width 269 height 19
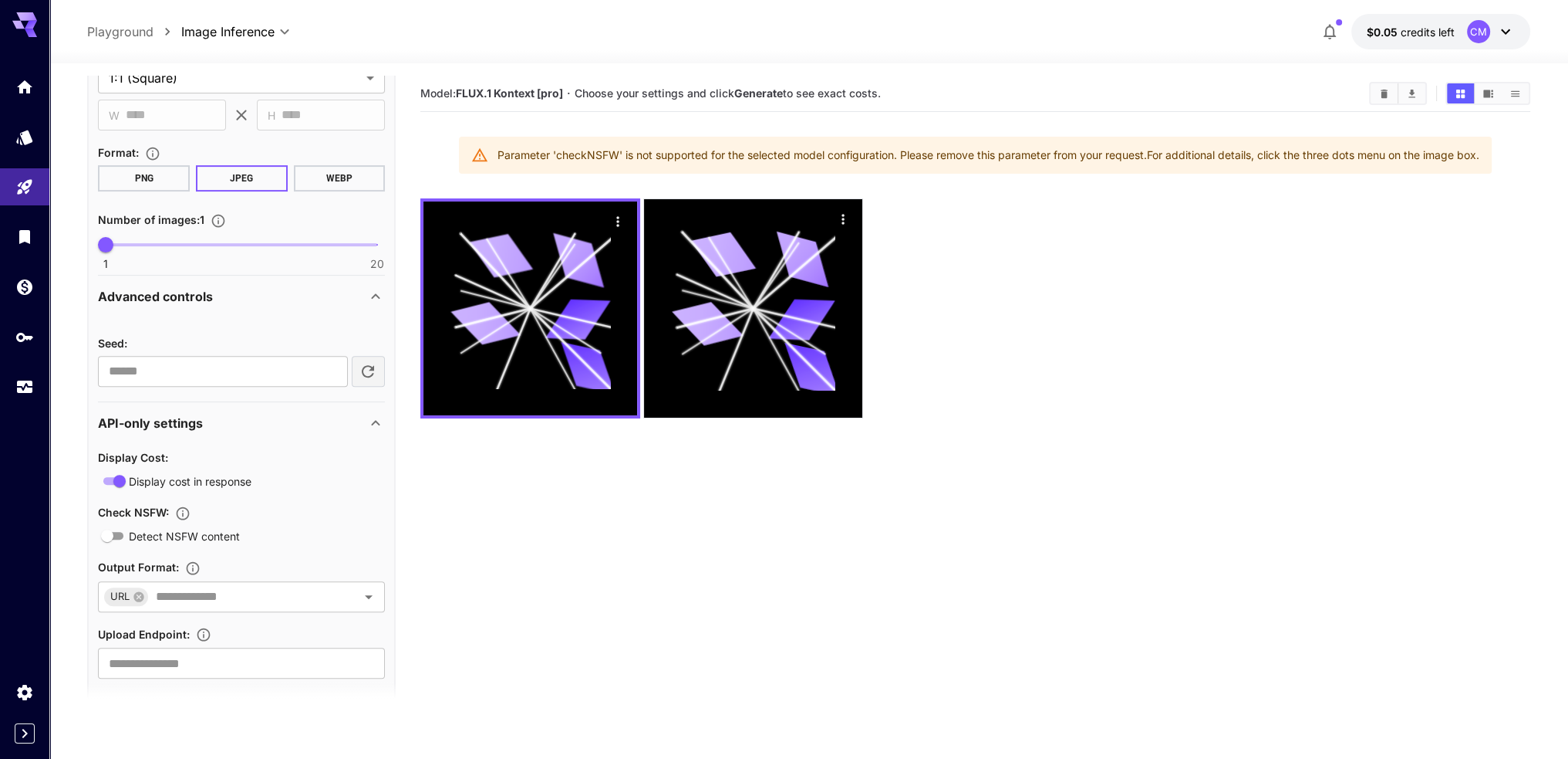
scroll to position [810, 0]
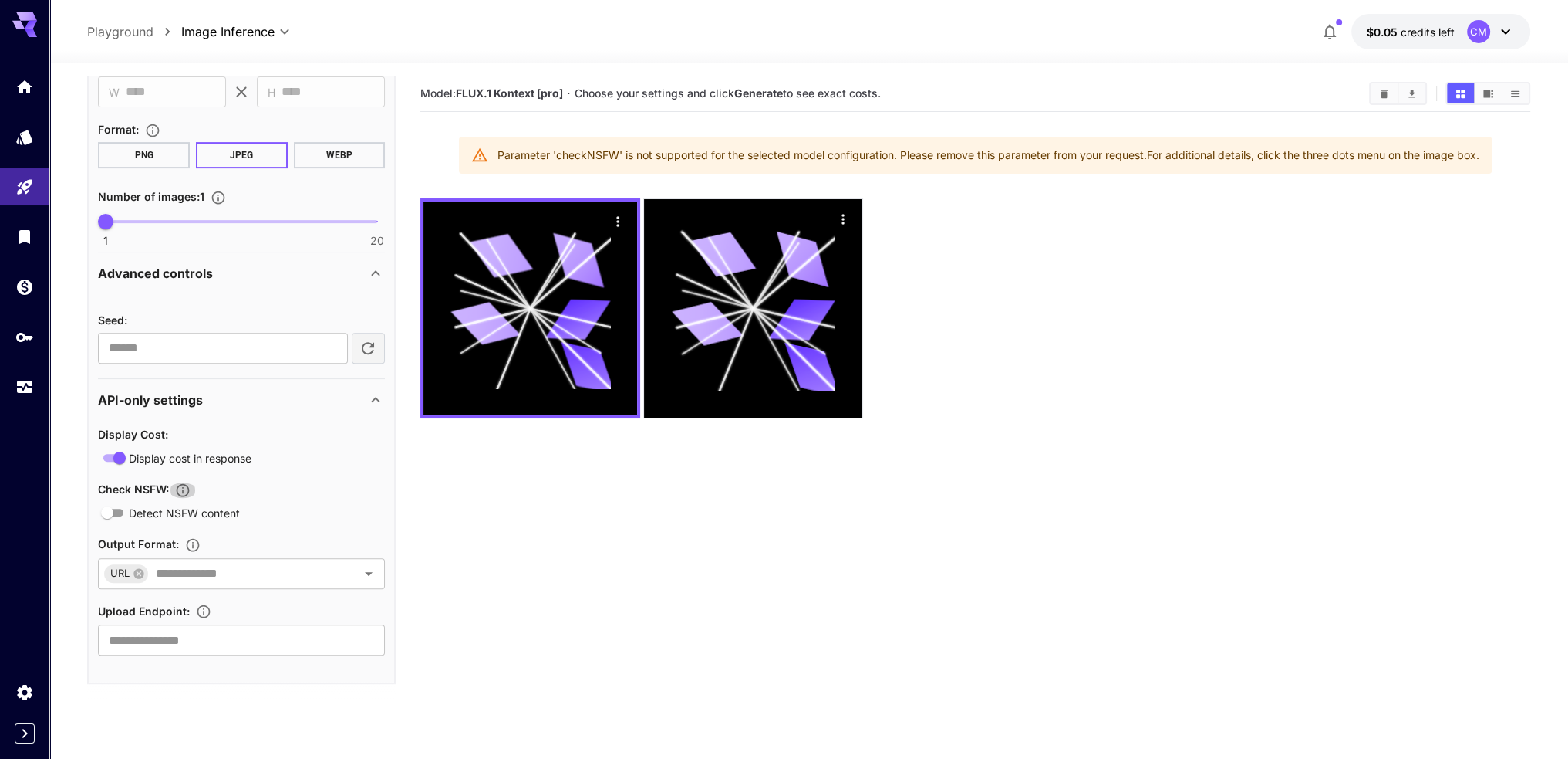
click at [183, 493] on icon "When enabled, the API uses a pre-trained model to flag content that may be NSFW…" at bounding box center [182, 489] width 16 height 16
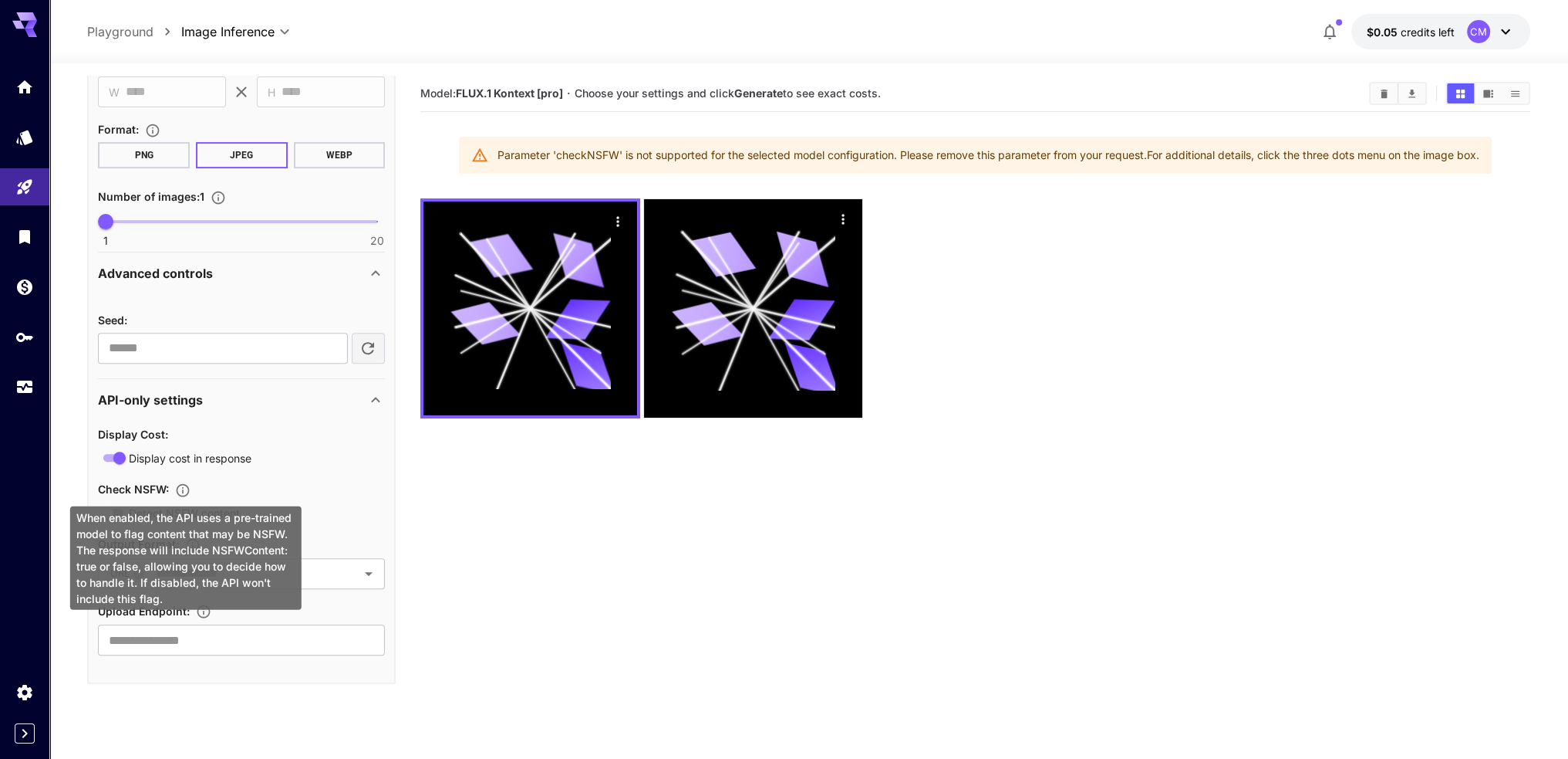
click at [183, 491] on icon "When enabled, the API uses a pre-trained model to flag content that may be NSFW…" at bounding box center [182, 489] width 16 height 16
click at [187, 484] on icon "When enabled, the API uses a pre-trained model to flag content that may be NSFW…" at bounding box center [183, 490] width 13 height 13
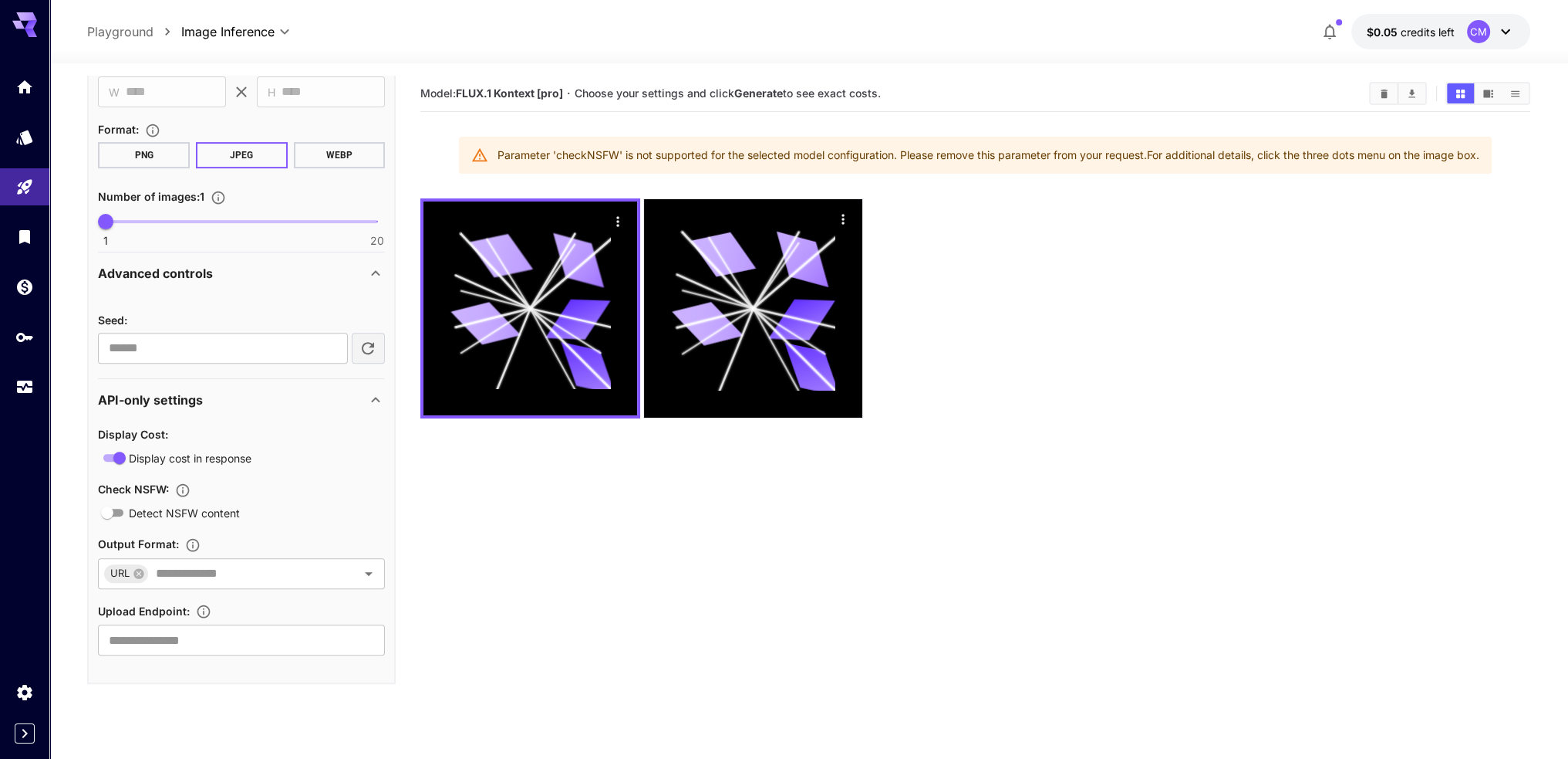
click at [275, 485] on div "Check NSFW :" at bounding box center [242, 488] width 287 height 19
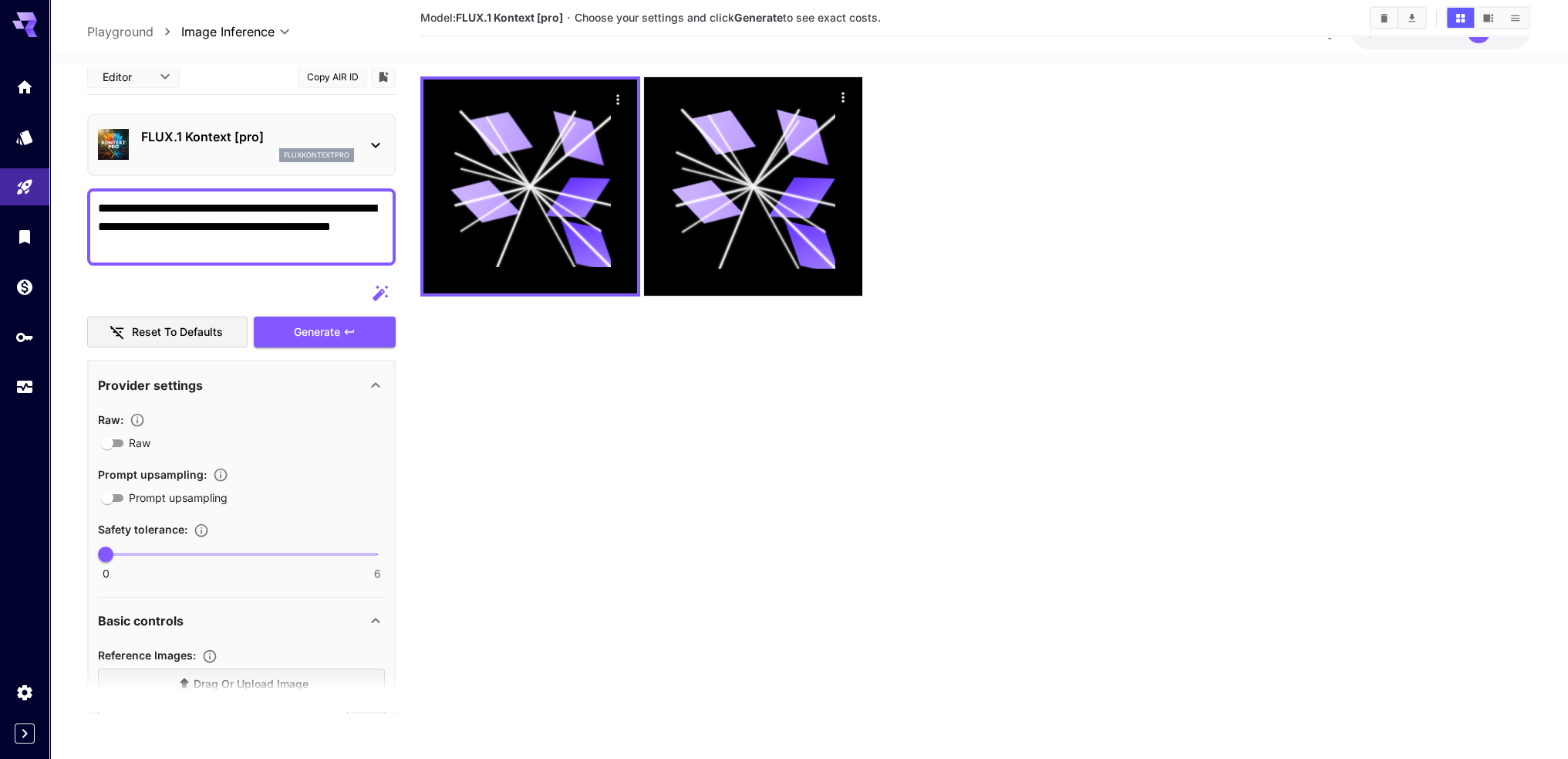
scroll to position [0, 0]
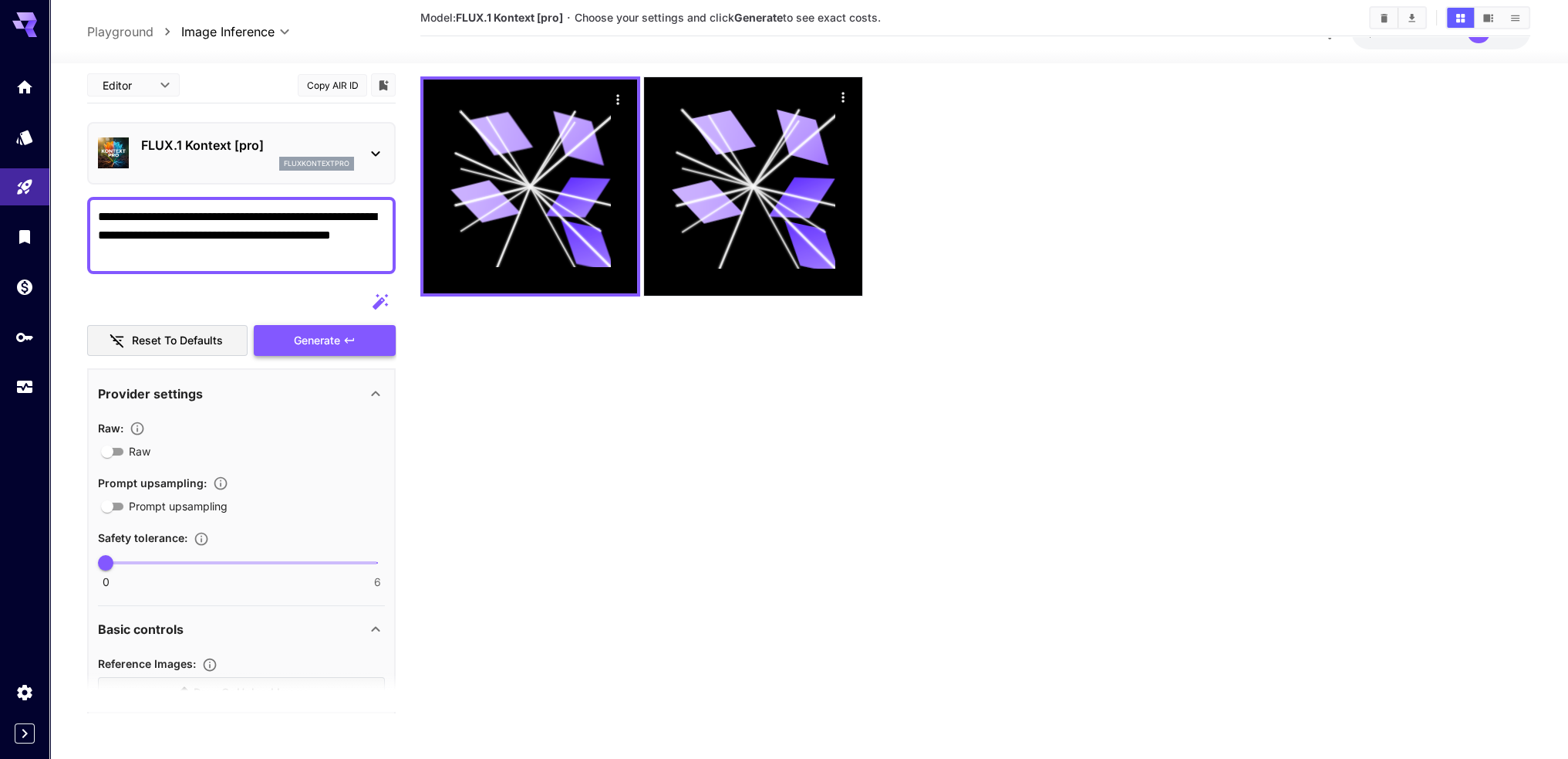
click at [295, 339] on span "Generate" at bounding box center [317, 340] width 46 height 19
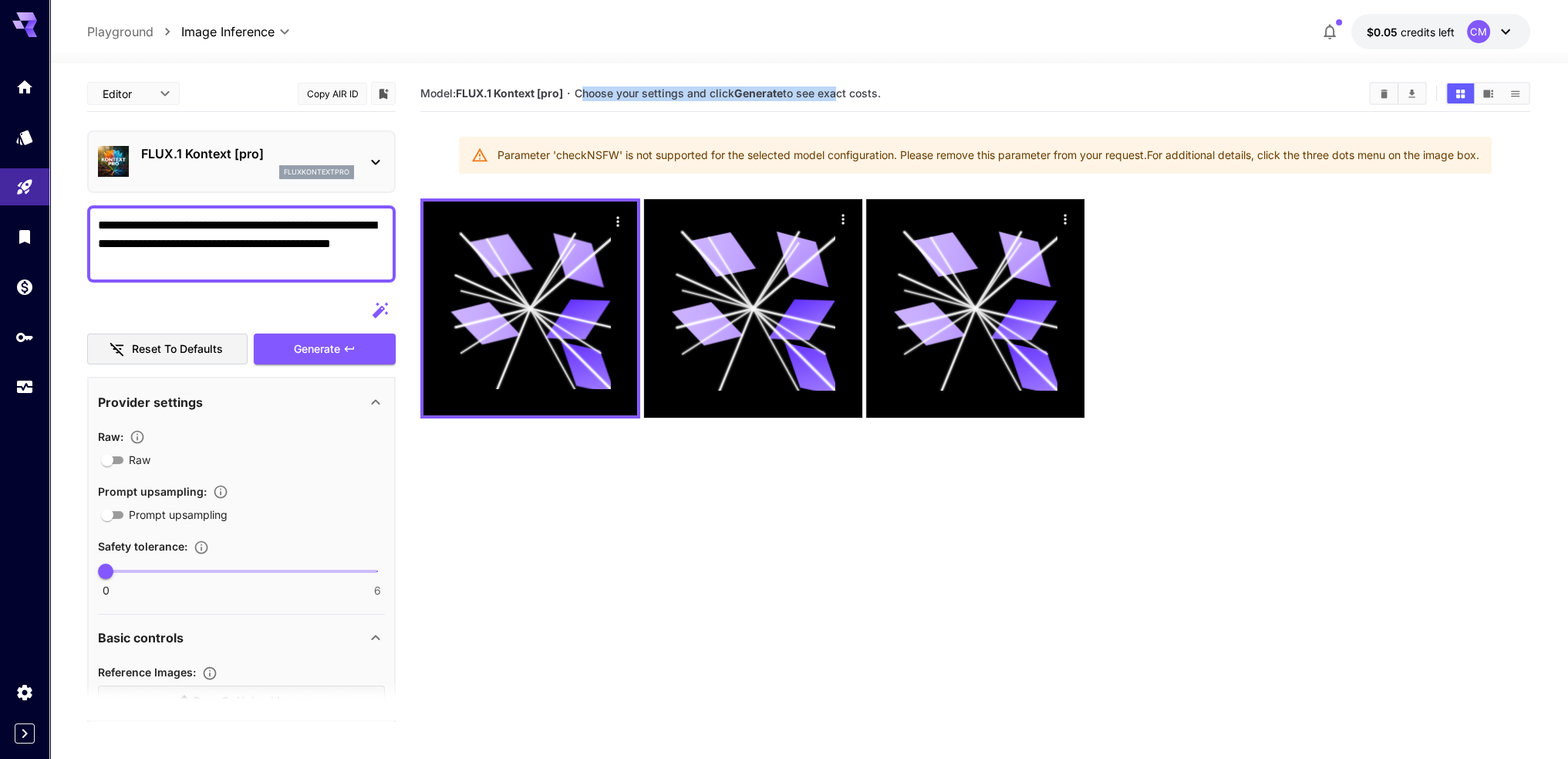
drag, startPoint x: 583, startPoint y: 95, endPoint x: 836, endPoint y: 92, distance: 253.0
click at [836, 92] on span "Choose your settings and click Generate to see exact costs." at bounding box center [727, 93] width 307 height 13
click at [512, 164] on div "Parameter 'checkNSFW' is not supported for the selected model configuration. Pl…" at bounding box center [988, 155] width 982 height 28
click at [515, 155] on div "Parameter 'checkNSFW' is not supported for the selected model configuration. Pl…" at bounding box center [988, 155] width 982 height 28
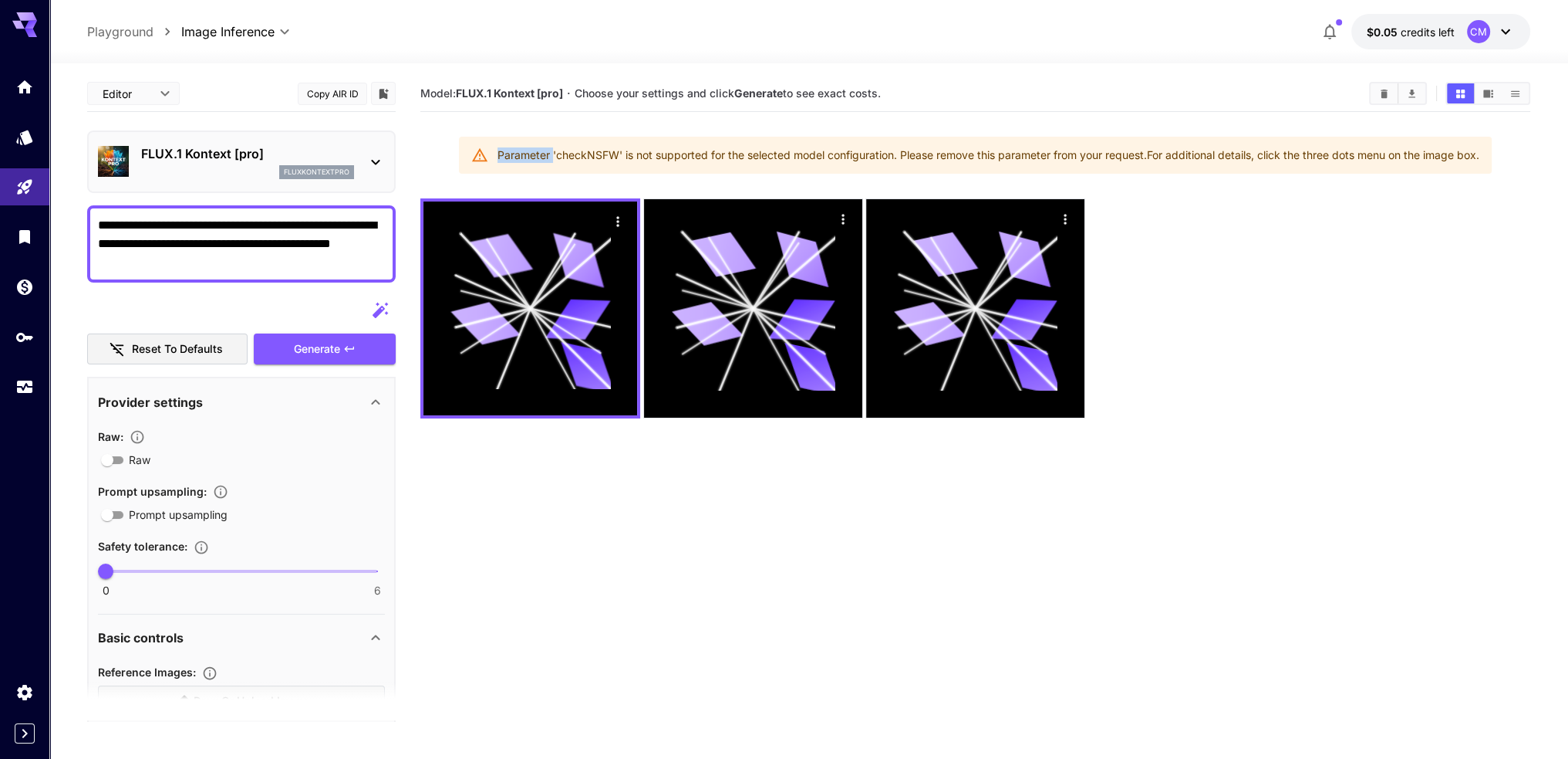
click at [515, 155] on div "Parameter 'checkNSFW' is not supported for the selected model configuration. Pl…" at bounding box center [988, 155] width 982 height 28
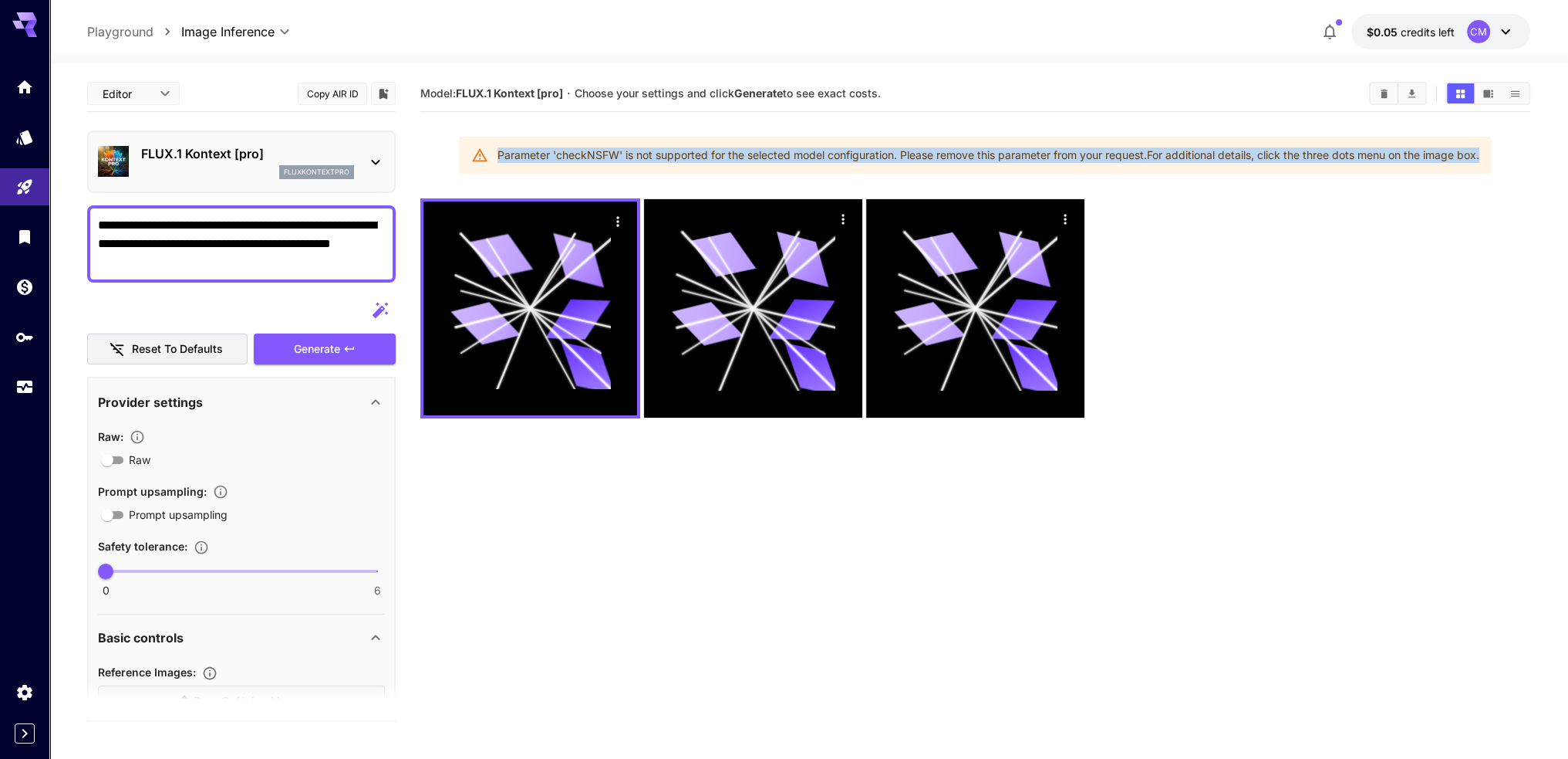
click at [515, 155] on div "Parameter 'checkNSFW' is not supported for the selected model configuration. Pl…" at bounding box center [988, 155] width 982 height 28
click at [142, 28] on p "Playground" at bounding box center [120, 32] width 67 height 19
click at [24, 142] on icon "Models" at bounding box center [26, 133] width 19 height 19
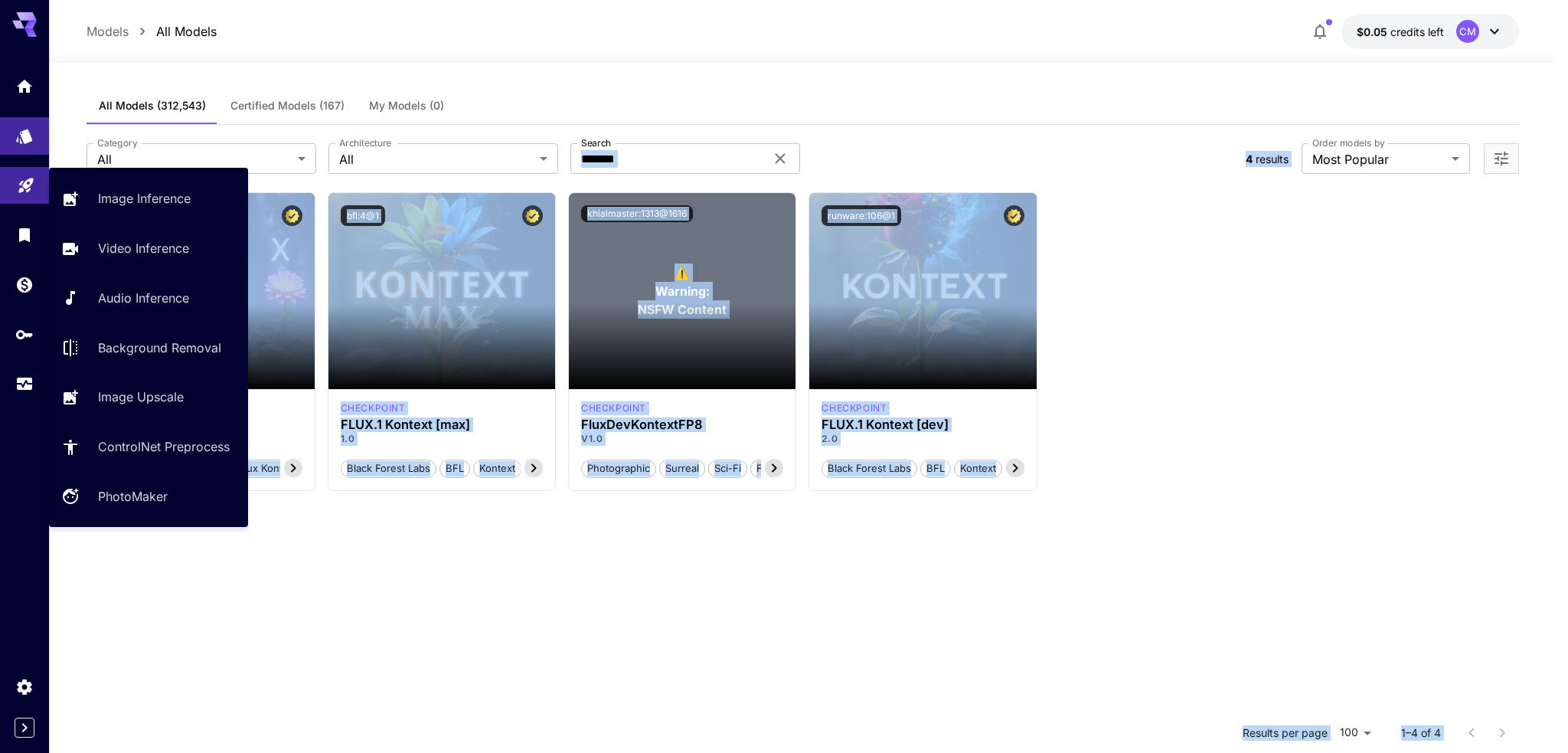
click at [32, 184] on icon "Playground" at bounding box center [26, 184] width 18 height 18
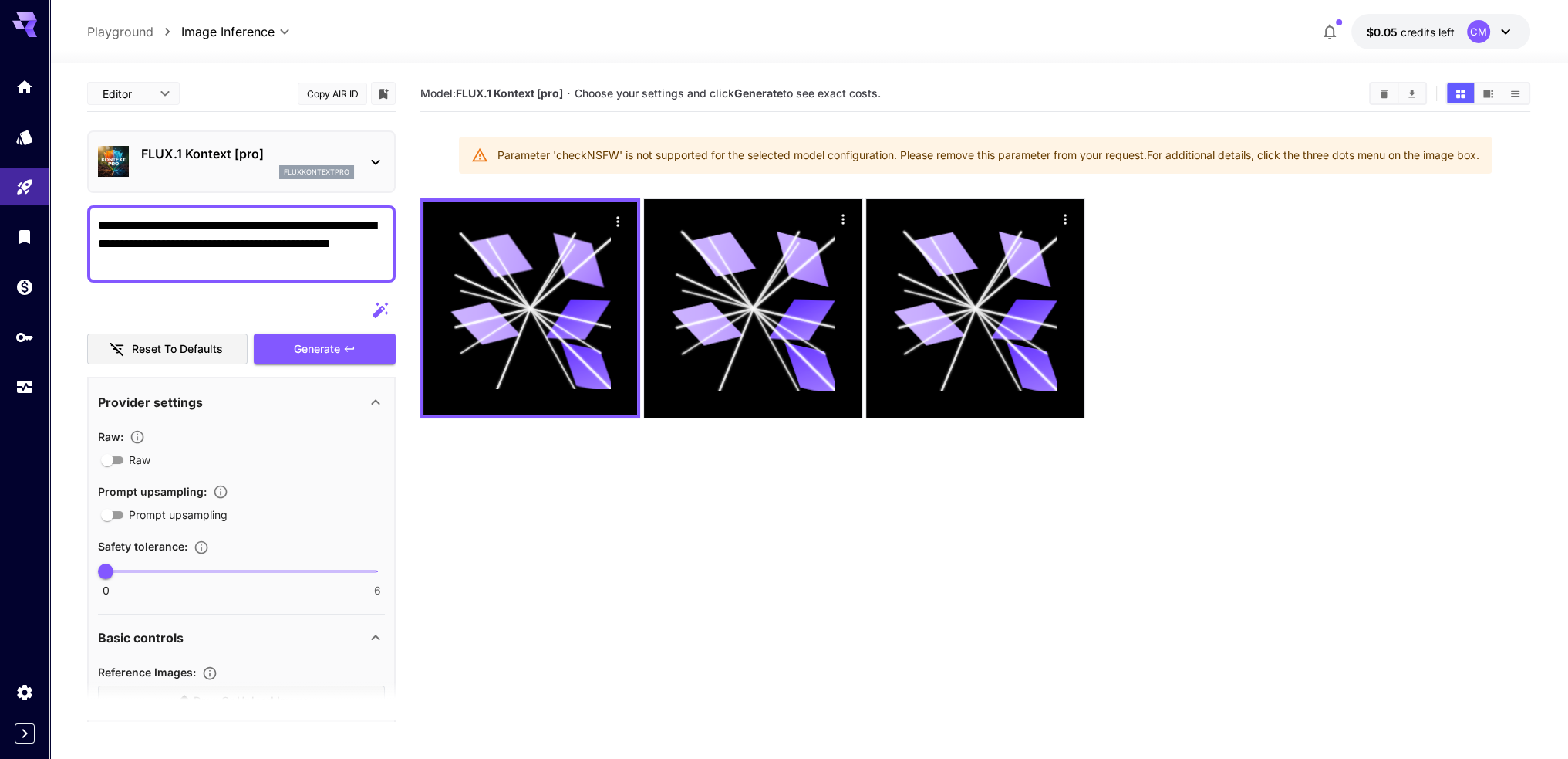
drag, startPoint x: 255, startPoint y: 256, endPoint x: 73, endPoint y: 204, distance: 189.3
click at [73, 204] on section "**********" at bounding box center [809, 472] width 1519 height 817
click at [33, 154] on link at bounding box center [24, 136] width 49 height 38
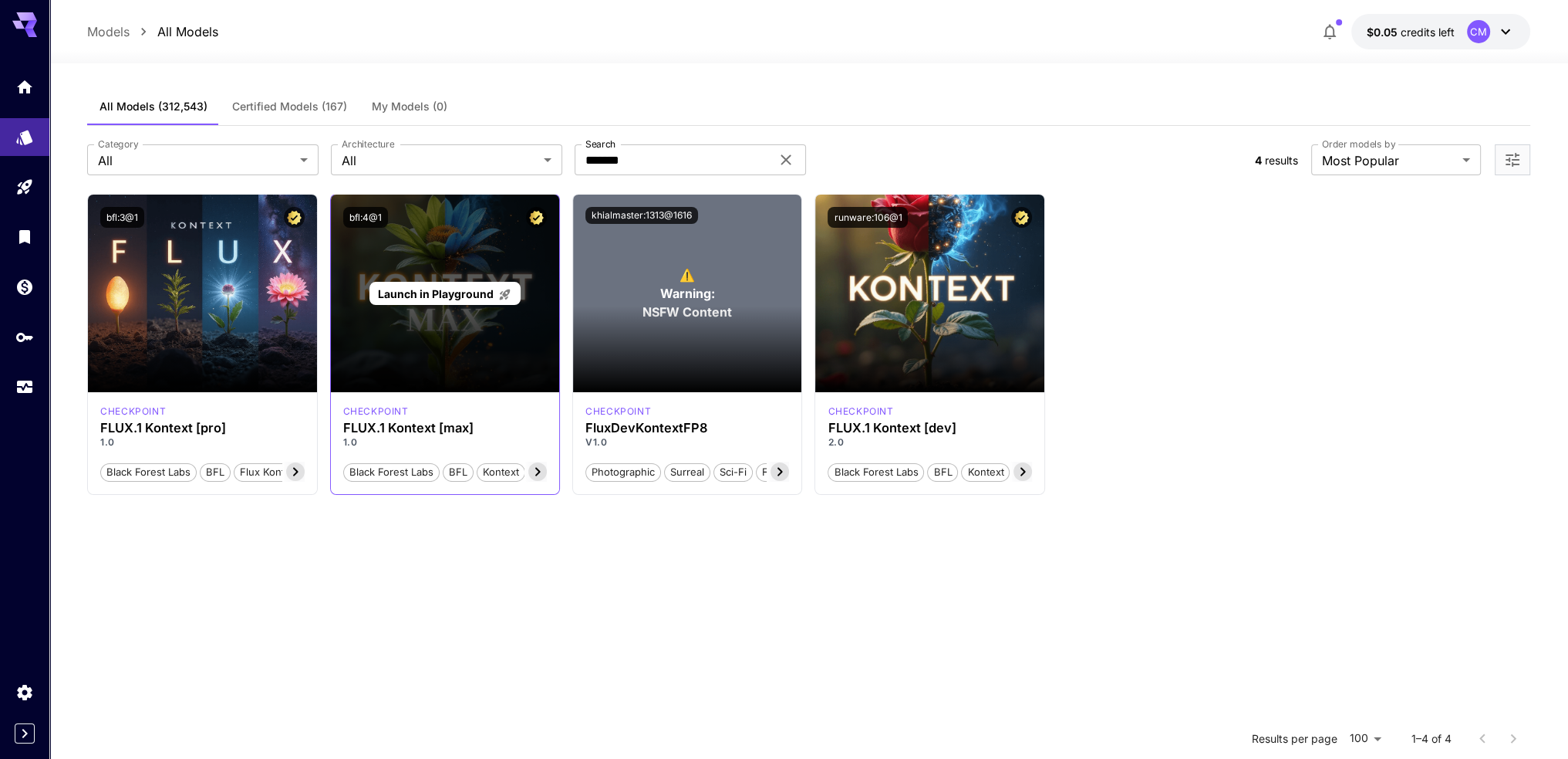
click at [447, 293] on span "Launch in Playground" at bounding box center [435, 294] width 116 height 13
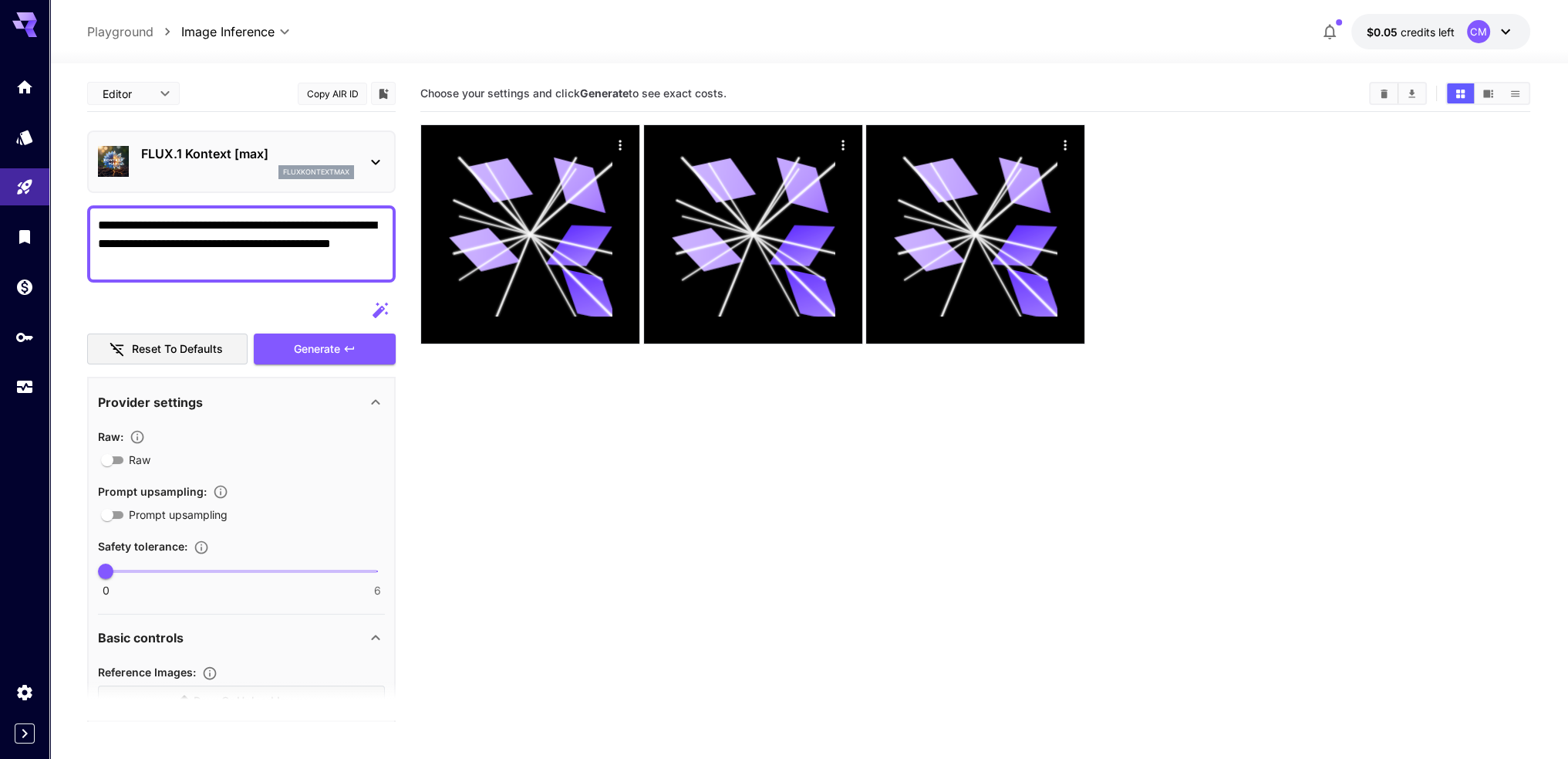
click at [288, 256] on textarea "**********" at bounding box center [242, 244] width 287 height 56
click at [524, 424] on section "Choose your settings and click Generate to see exact costs." at bounding box center [975, 455] width 1110 height 759
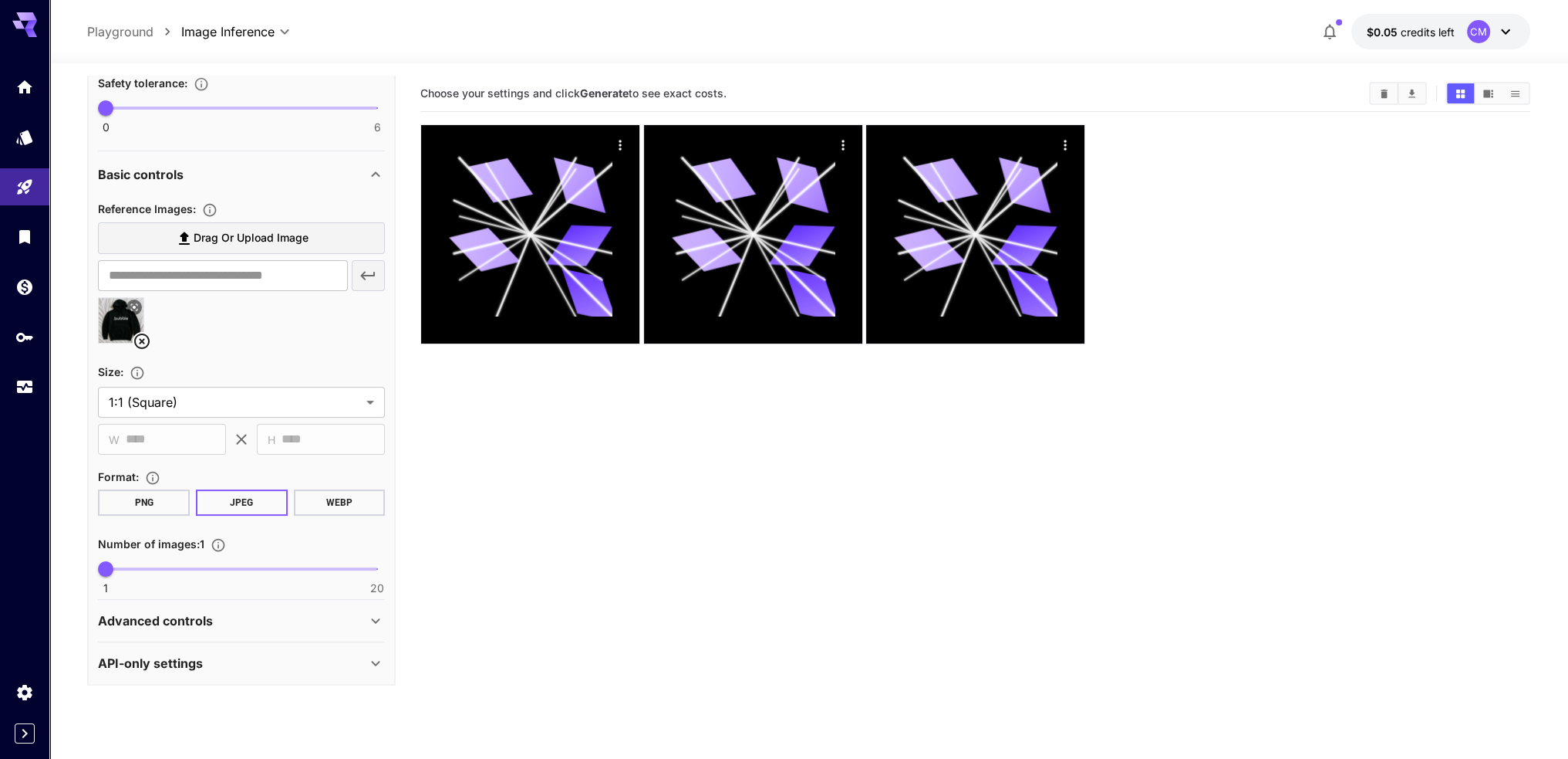
click at [268, 628] on div "Advanced controls" at bounding box center [242, 621] width 287 height 37
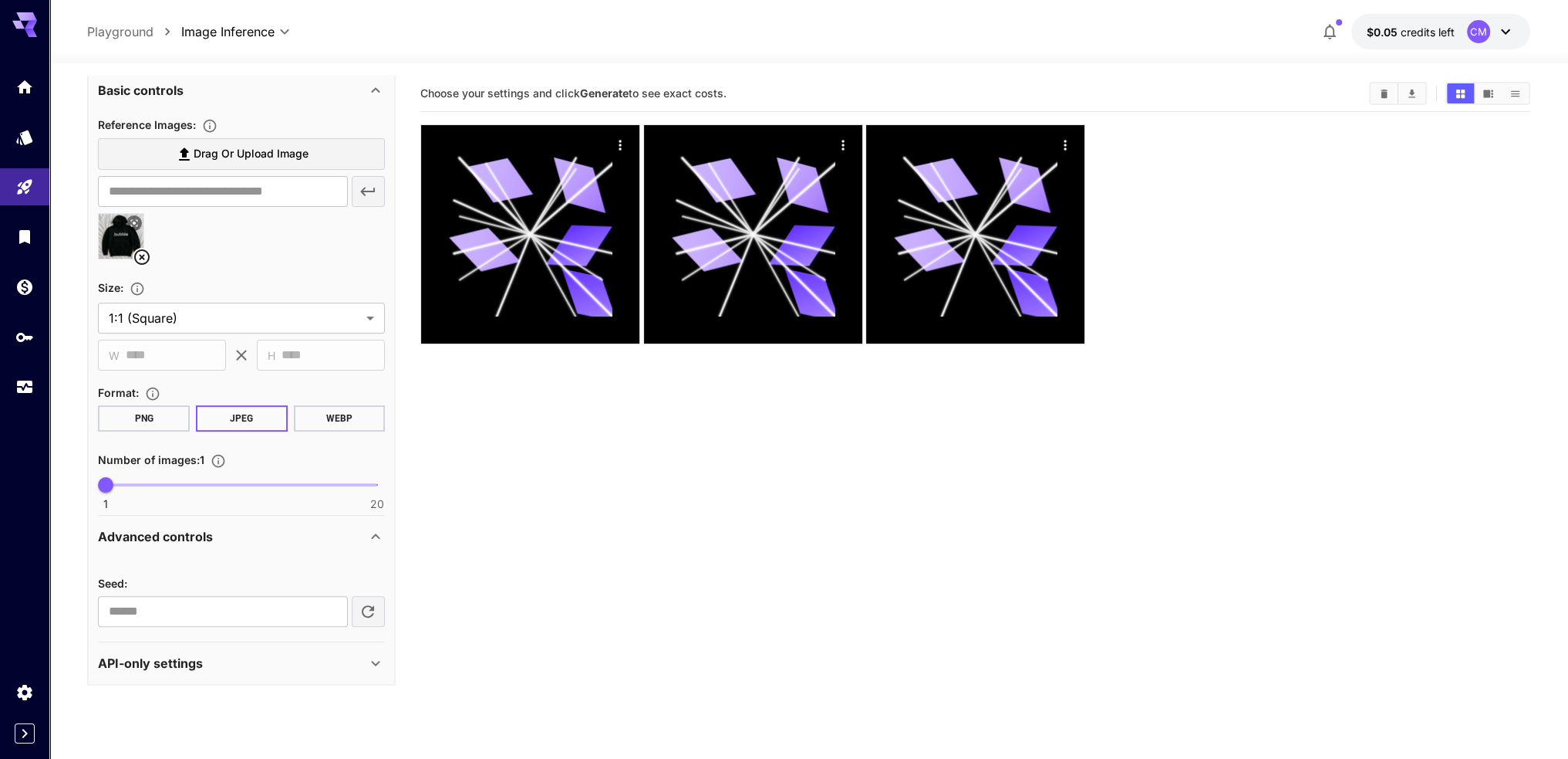
click at [262, 661] on div "API-only settings" at bounding box center [232, 663] width 269 height 19
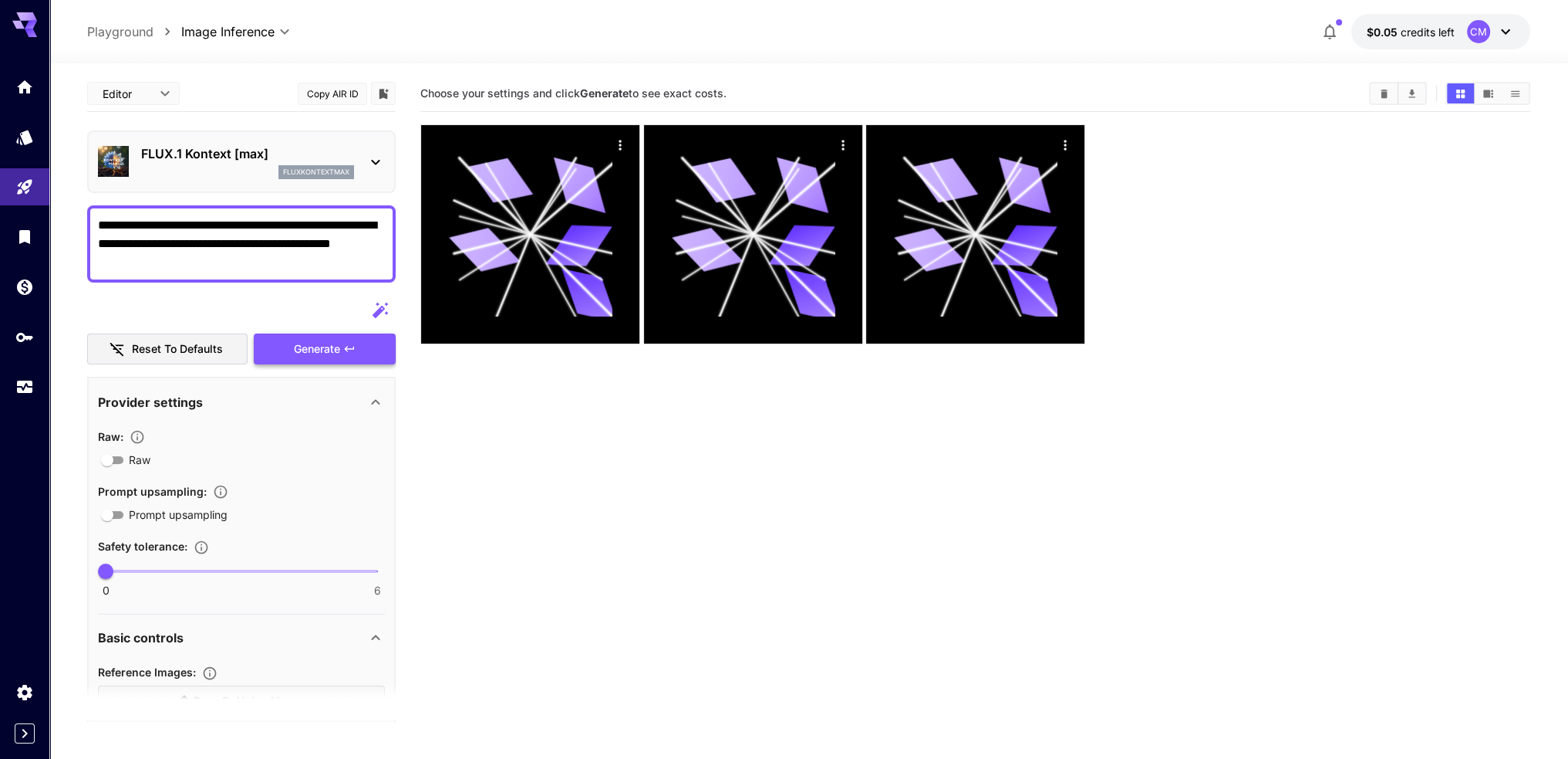
click at [330, 351] on span "Generate" at bounding box center [317, 348] width 46 height 19
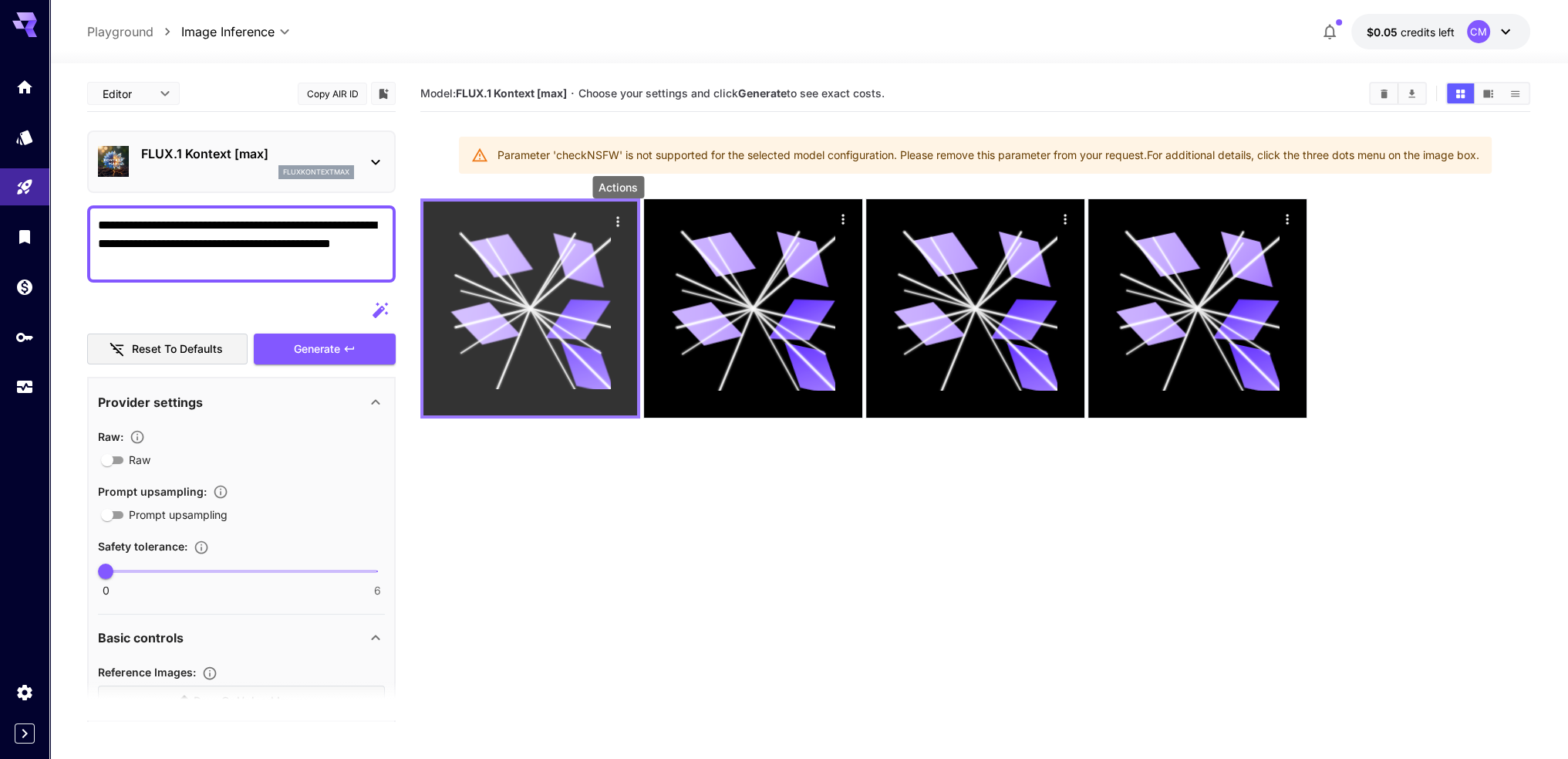
click at [616, 225] on icon "Actions" at bounding box center [618, 221] width 16 height 16
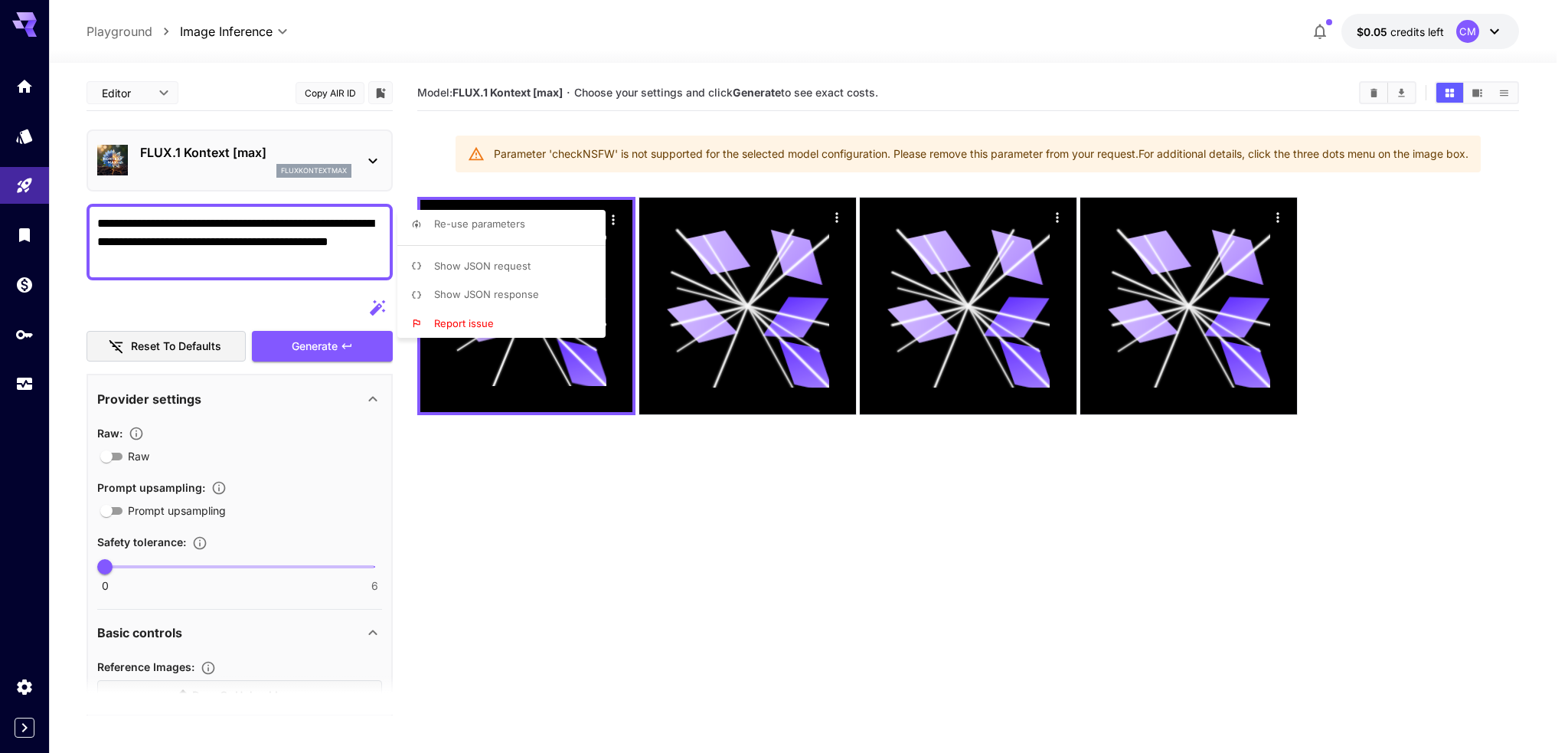
click at [533, 459] on div at bounding box center [784, 376] width 1568 height 753
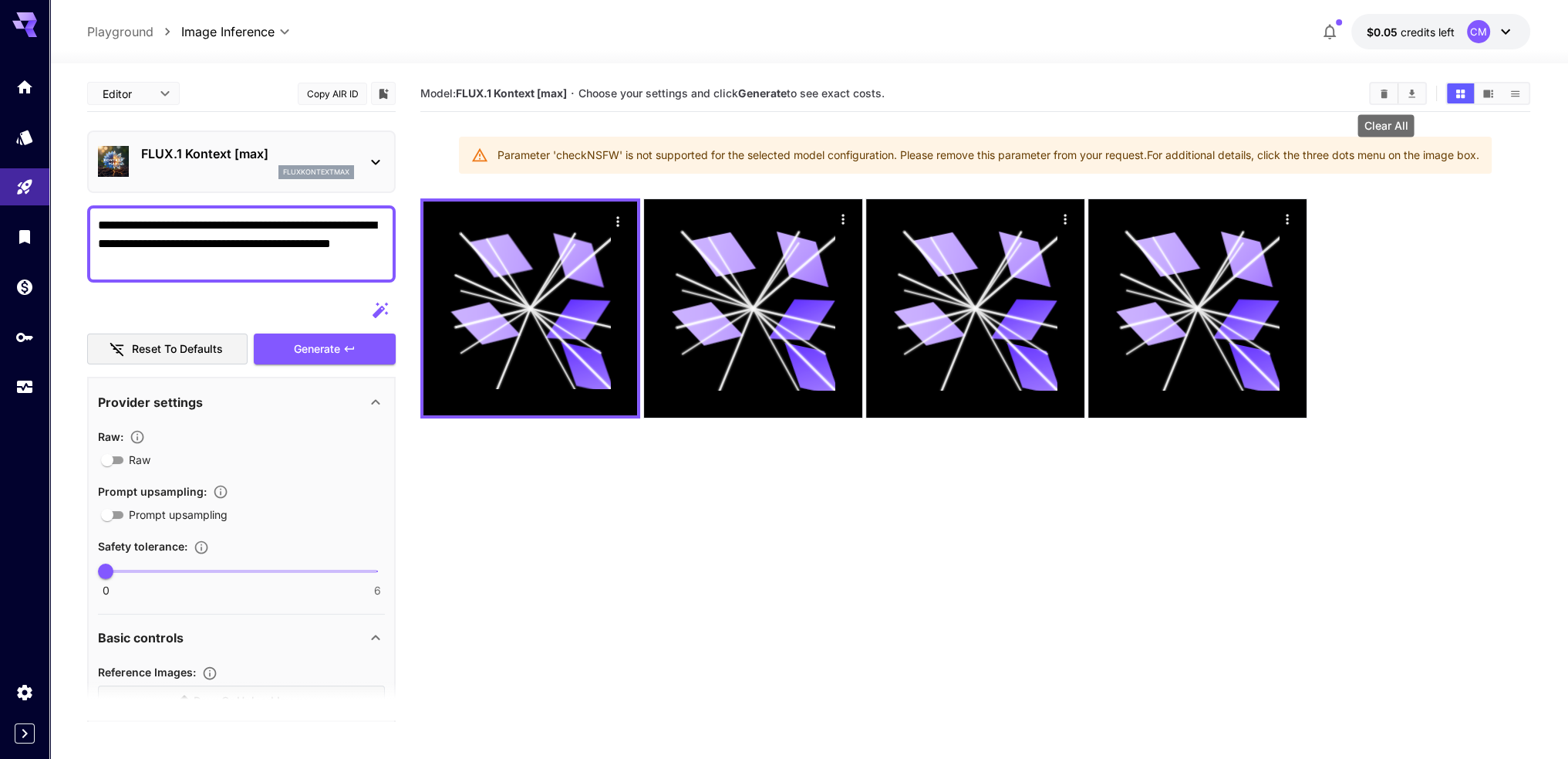
click at [1382, 95] on icon "Clear All" at bounding box center [1384, 94] width 11 height 11
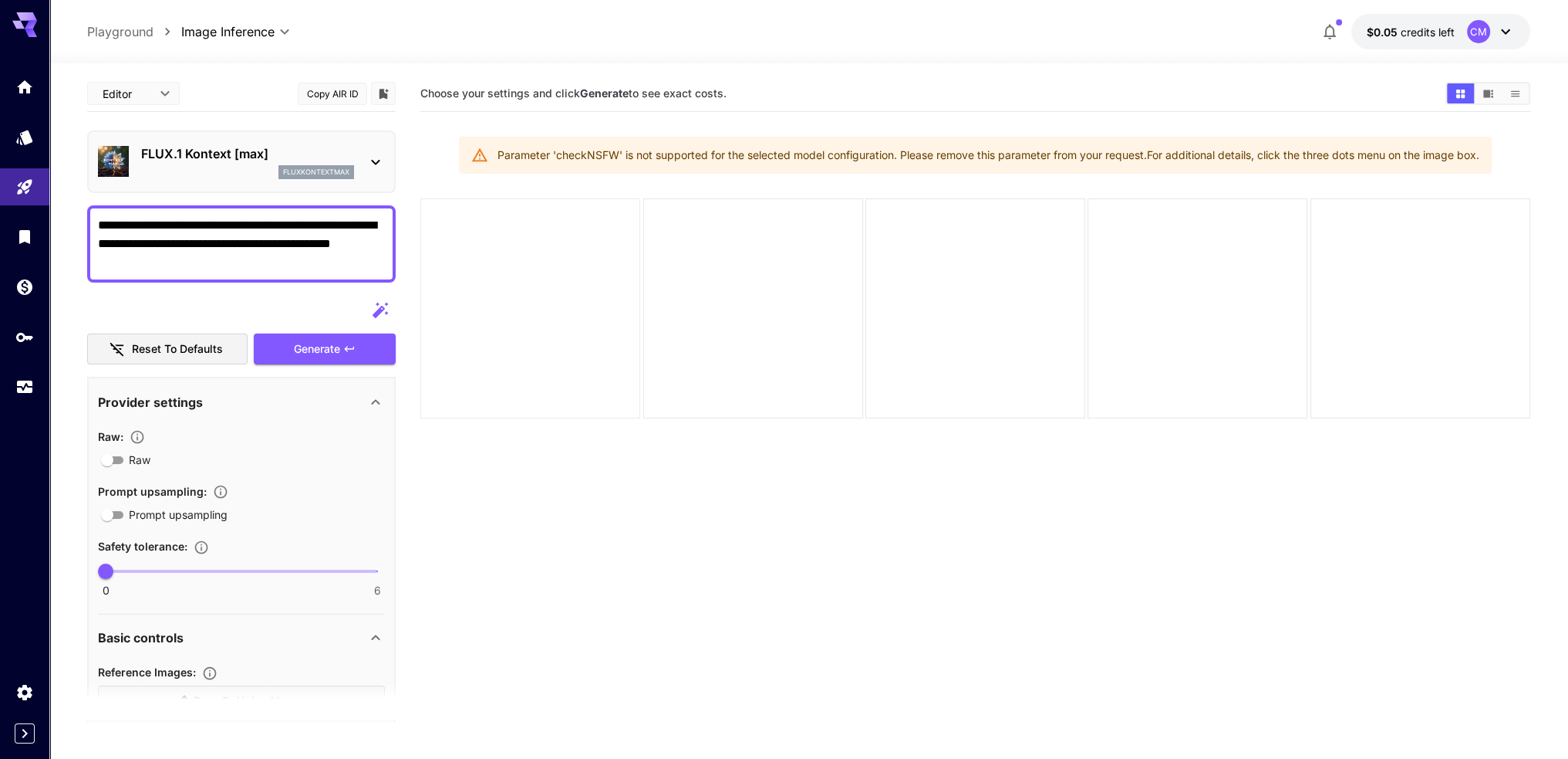
drag, startPoint x: 734, startPoint y: 363, endPoint x: 551, endPoint y: 292, distance: 196.3
click at [551, 292] on section "Choose your settings and click Generate to see exact costs. Parameter 'checkNSF…" at bounding box center [975, 455] width 1110 height 759
click at [551, 292] on div at bounding box center [530, 308] width 220 height 220
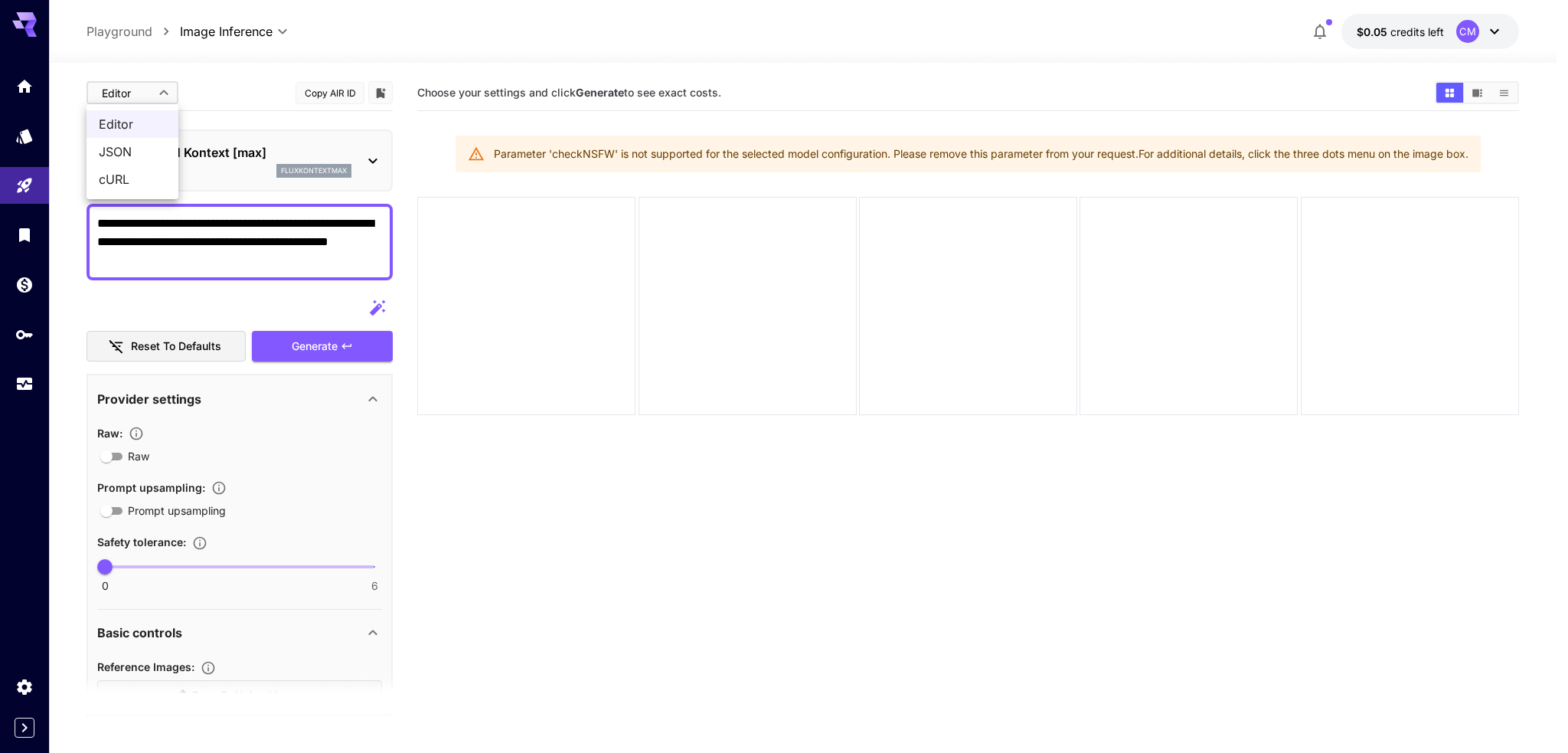
click at [165, 94] on body "**********" at bounding box center [784, 437] width 1568 height 873
click at [147, 153] on span "JSON" at bounding box center [131, 152] width 67 height 18
type input "****"
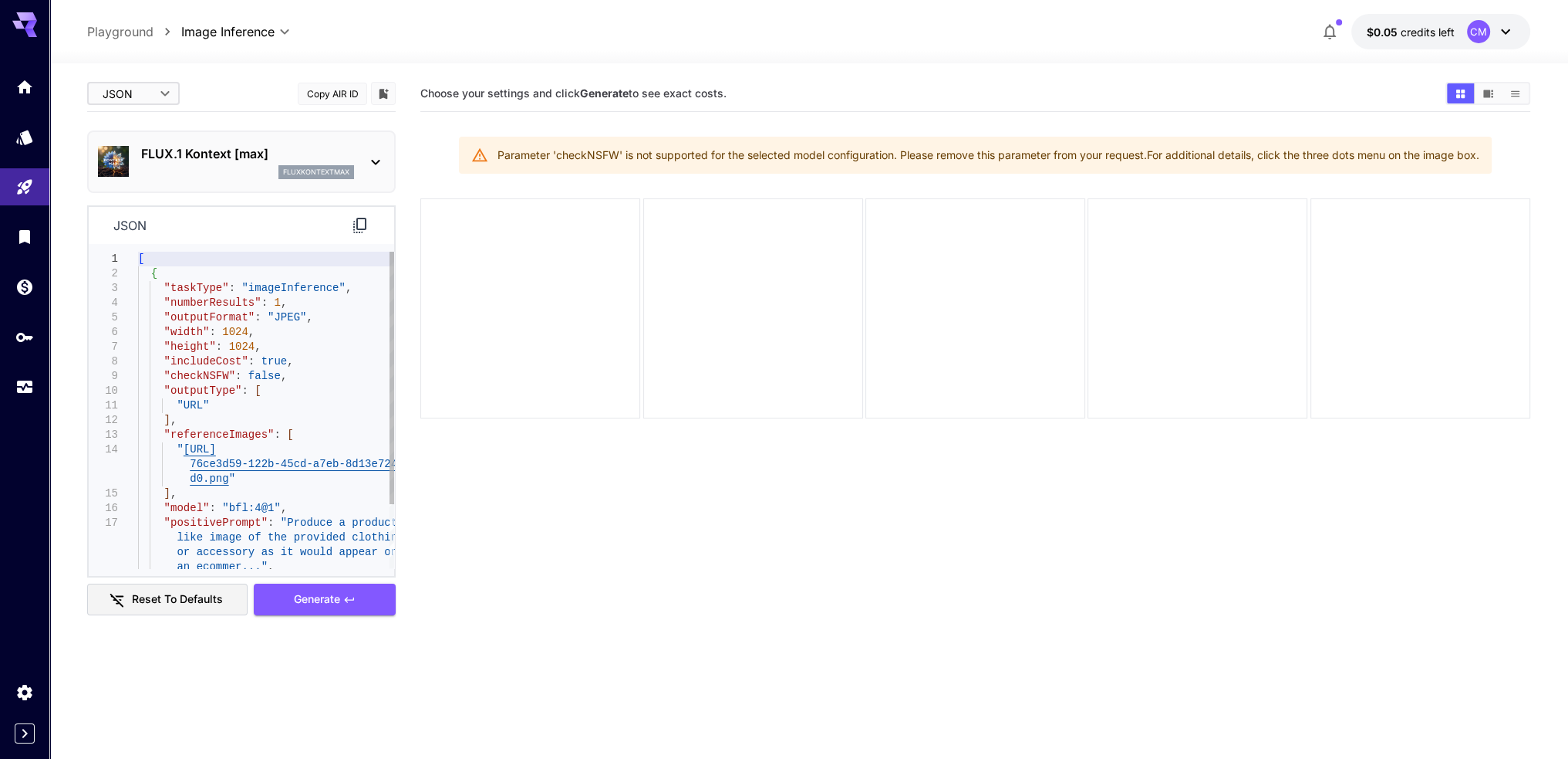
type textarea "**********"
drag, startPoint x: 307, startPoint y: 376, endPoint x: 152, endPoint y: 375, distance: 155.0
click at [152, 375] on div ""width" : 1024 , "height" : 1024 , "includeCost" : true , "checkNSFW" : false ,…" at bounding box center [266, 449] width 256 height 396
click at [285, 375] on div ""width" : 1024 , "height" : 1024 , "includeCost" : true , "checkNSFW" : false ,…" at bounding box center [266, 449] width 256 height 396
click at [334, 592] on span "Generate" at bounding box center [317, 599] width 46 height 19
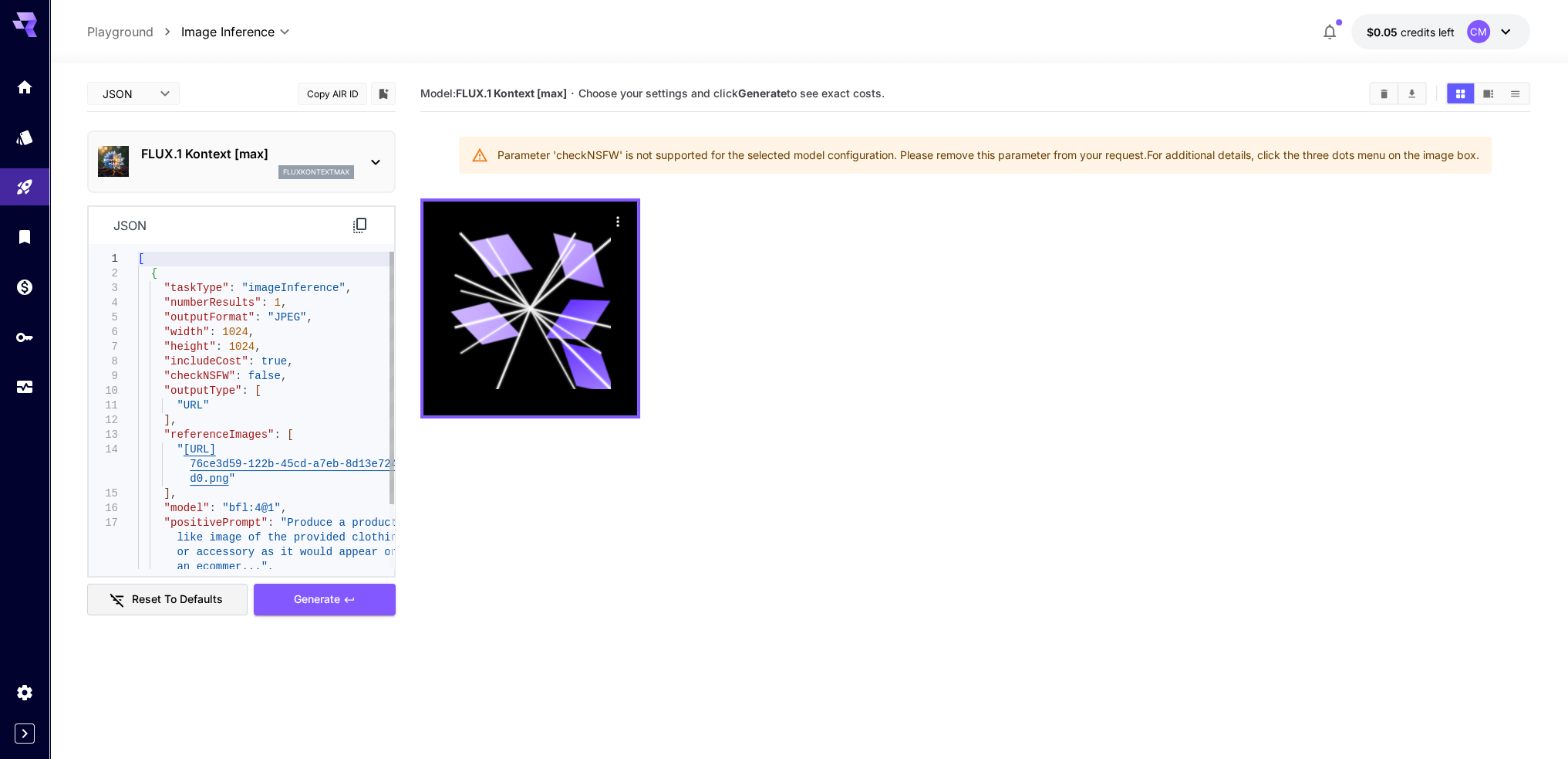
type textarea "**********"
drag, startPoint x: 293, startPoint y: 378, endPoint x: 124, endPoint y: 373, distance: 169.1
click at [138, 373] on div "[ { "taskType" : "imageInference" , "numberResults" : 1 , "outputFormat" : "JPE…" at bounding box center [266, 449] width 256 height 396
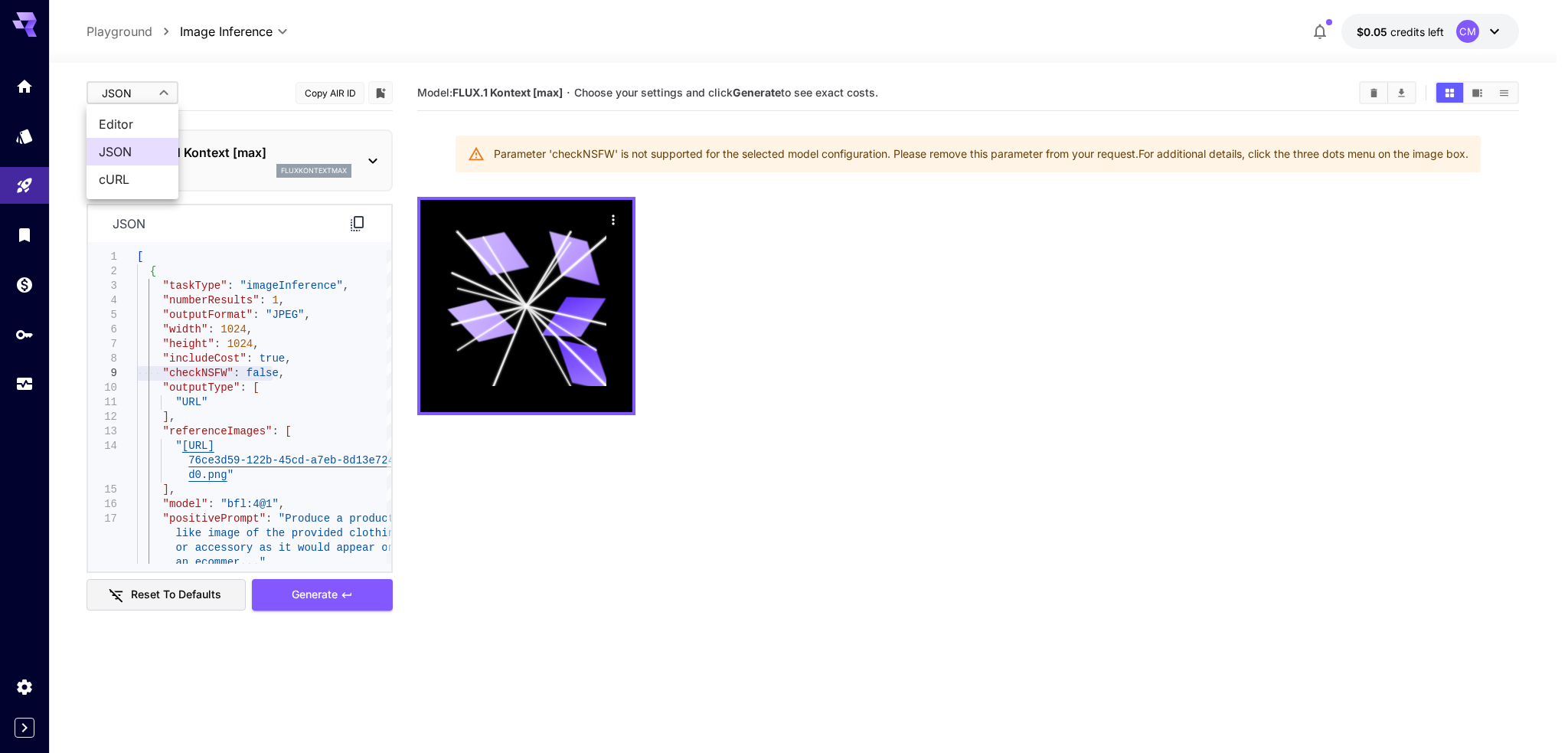
click at [149, 97] on body "**********" at bounding box center [784, 437] width 1568 height 873
click at [126, 171] on span "cURL" at bounding box center [131, 179] width 67 height 18
type input "****"
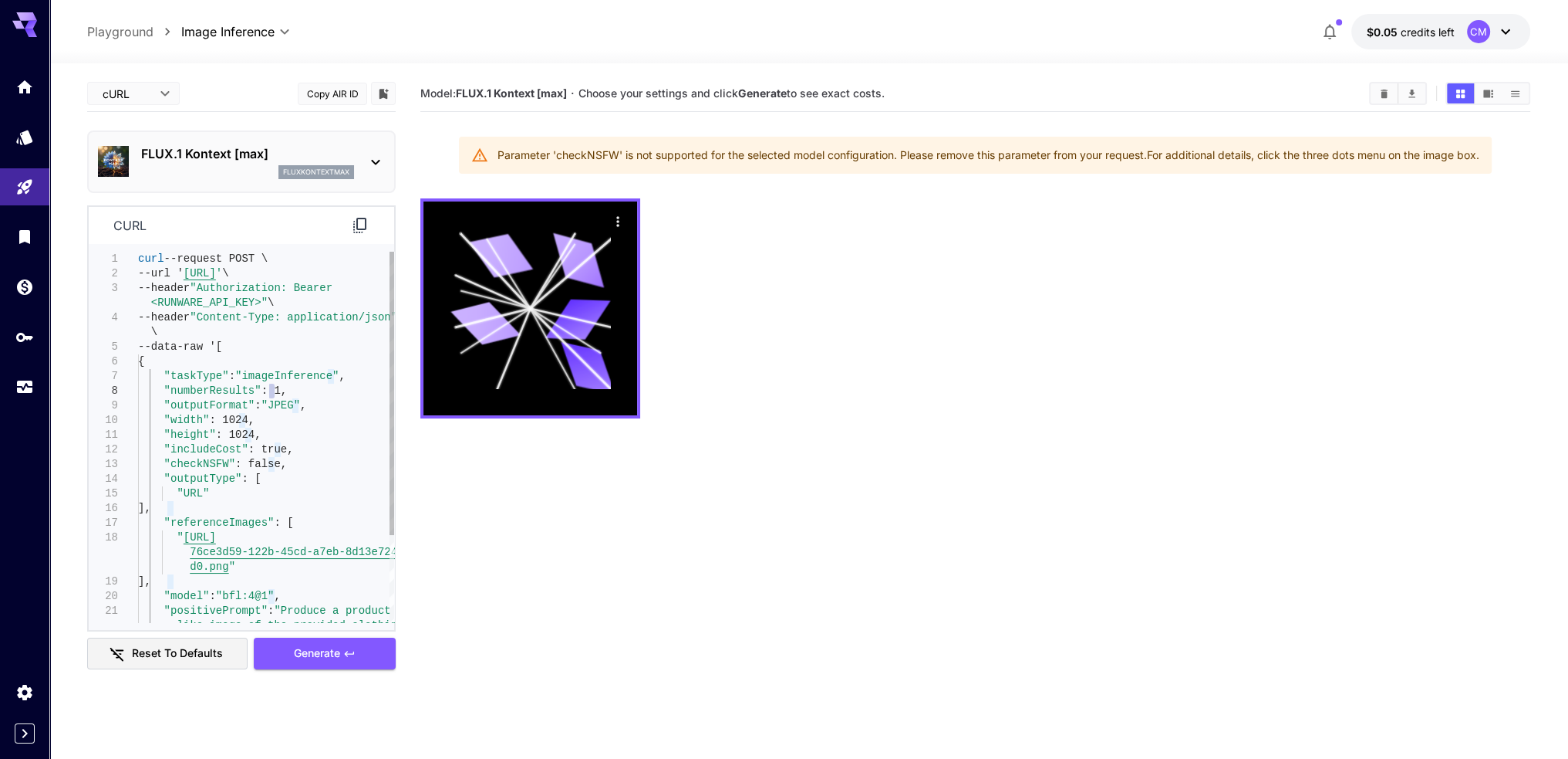
drag, startPoint x: 266, startPoint y: 396, endPoint x: 178, endPoint y: 397, distance: 88.0
click at [178, 397] on div "curl --request POST \ --url ' [URL] ' \ --header "Authorization: Bearer <RUNWAR…" at bounding box center [266, 493] width 256 height 484
type textarea "**********"
click at [261, 400] on div "curl --request POST \ --url ' [URL] ' \ --header "Authorization: Bearer <RUNWAR…" at bounding box center [266, 493] width 256 height 484
click at [358, 146] on div "FLUX.1 Kontext [max] fluxkontextmax" at bounding box center [242, 161] width 287 height 47
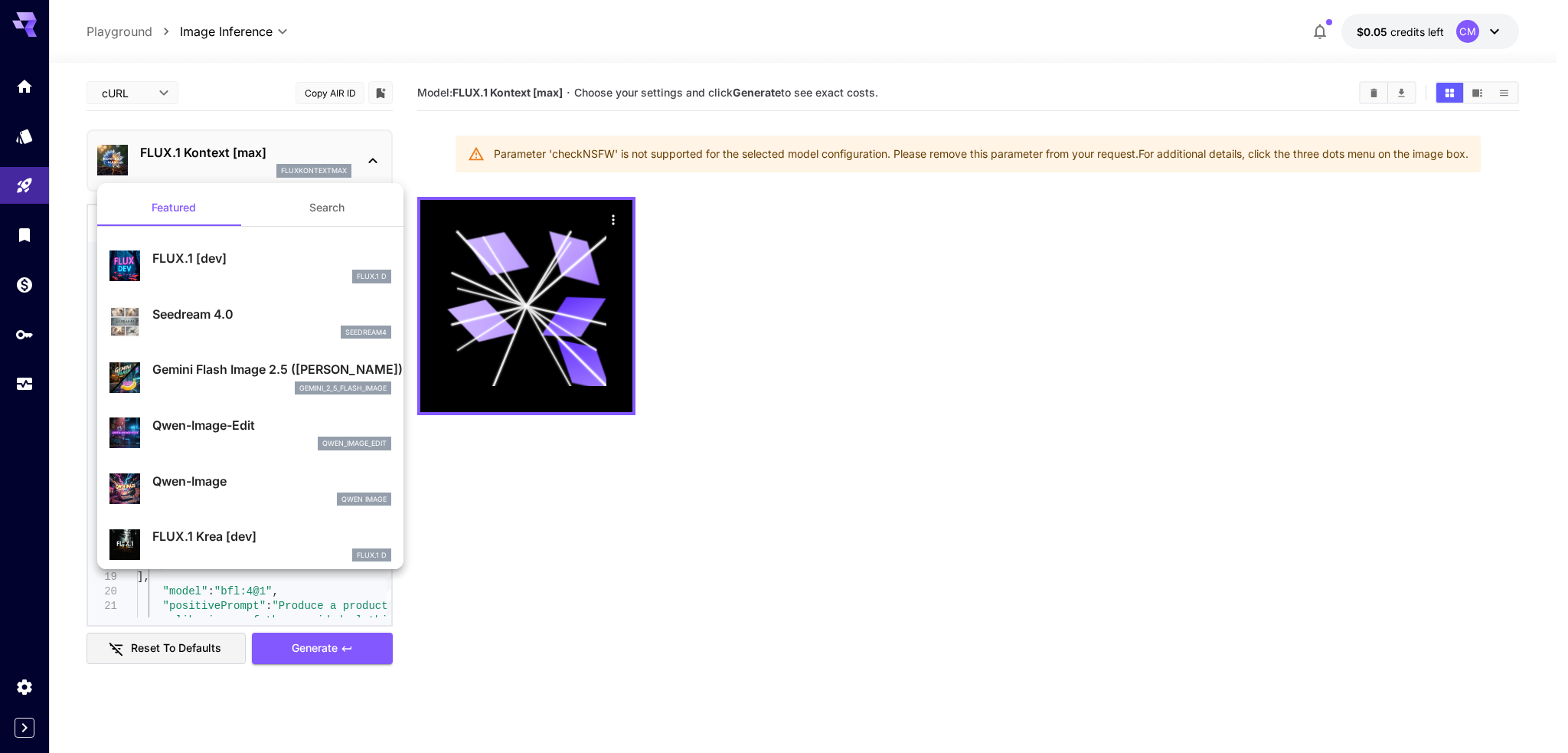
click at [157, 105] on div at bounding box center [784, 376] width 1568 height 753
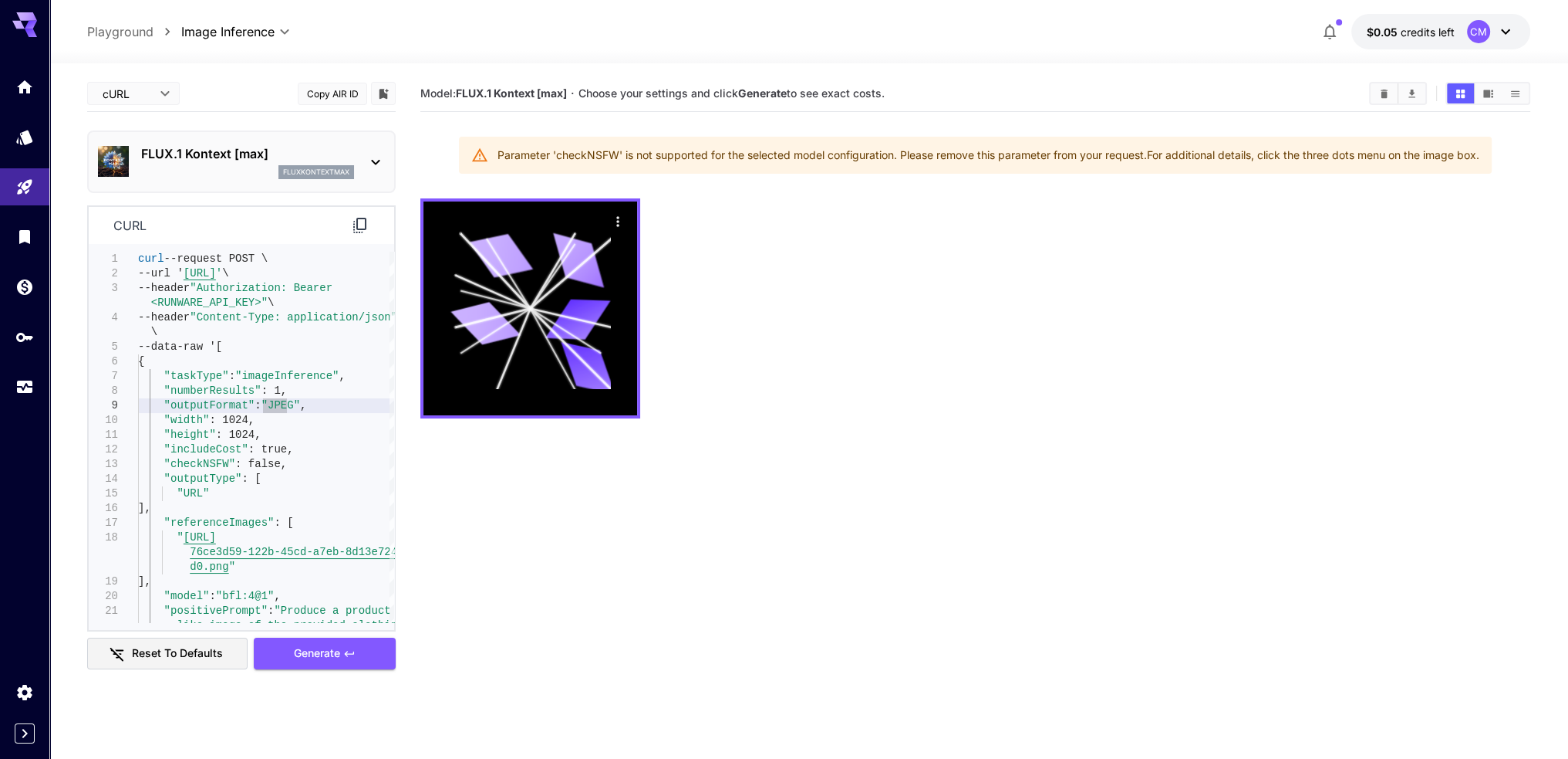
click at [153, 95] on div "Featured Search FLUX.1 [dev] FLUX.1 D Seedream 4.0 seedream4 Gemini Flash Image…" at bounding box center [154, 232] width 308 height 463
click at [143, 95] on body "**********" at bounding box center [784, 440] width 1568 height 880
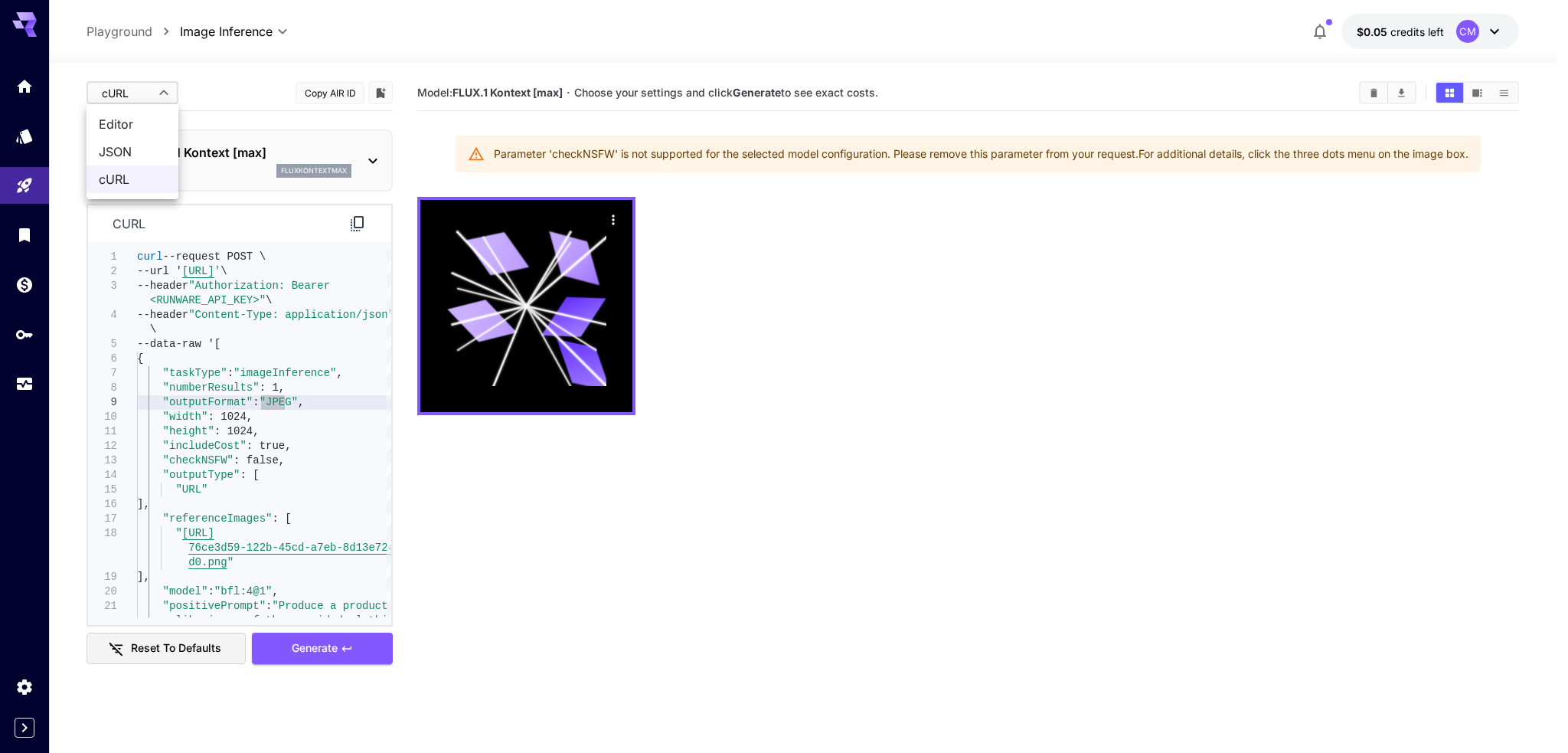
click at [135, 118] on span "Editor" at bounding box center [131, 124] width 67 height 18
type input "****"
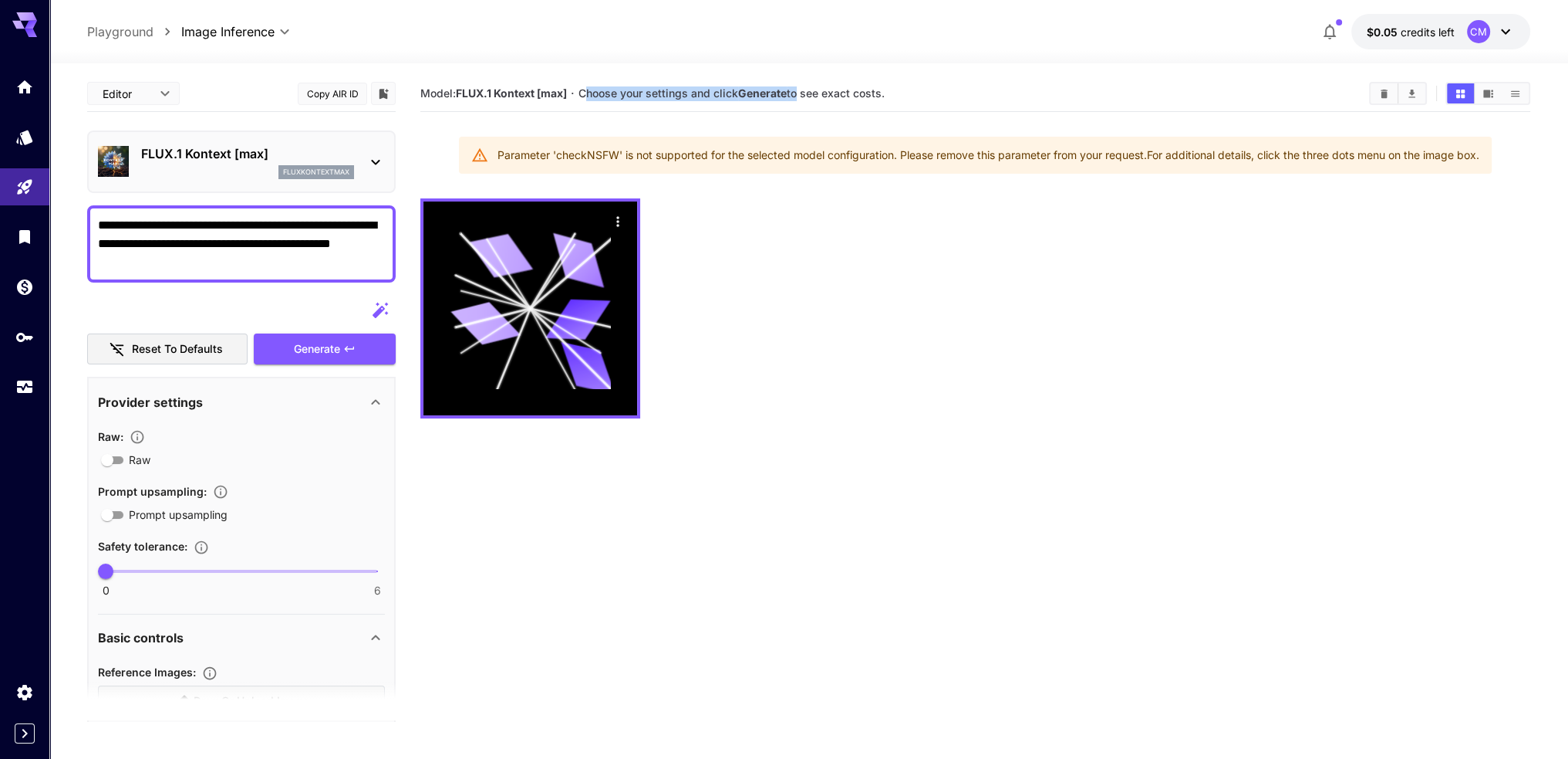
drag, startPoint x: 587, startPoint y: 94, endPoint x: 797, endPoint y: 91, distance: 210.0
click at [797, 91] on span "Choose your settings and click Generate to see exact costs." at bounding box center [732, 93] width 307 height 13
